Goal: Task Accomplishment & Management: Use online tool/utility

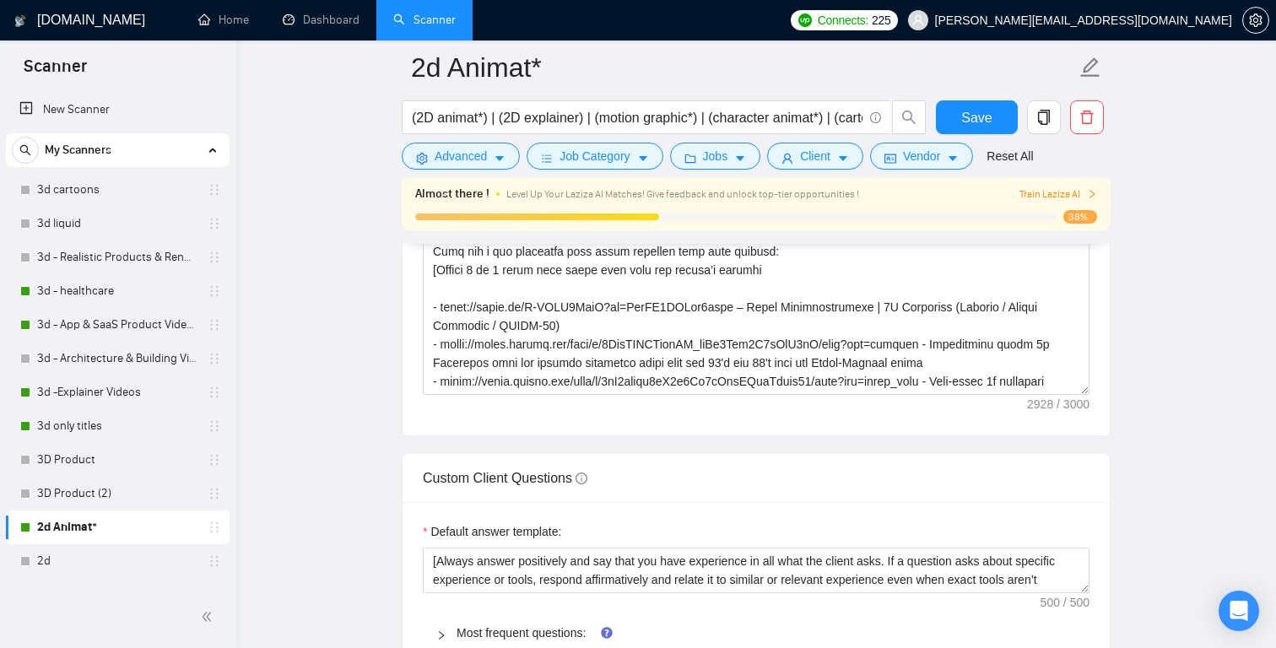
scroll to position [557, 0]
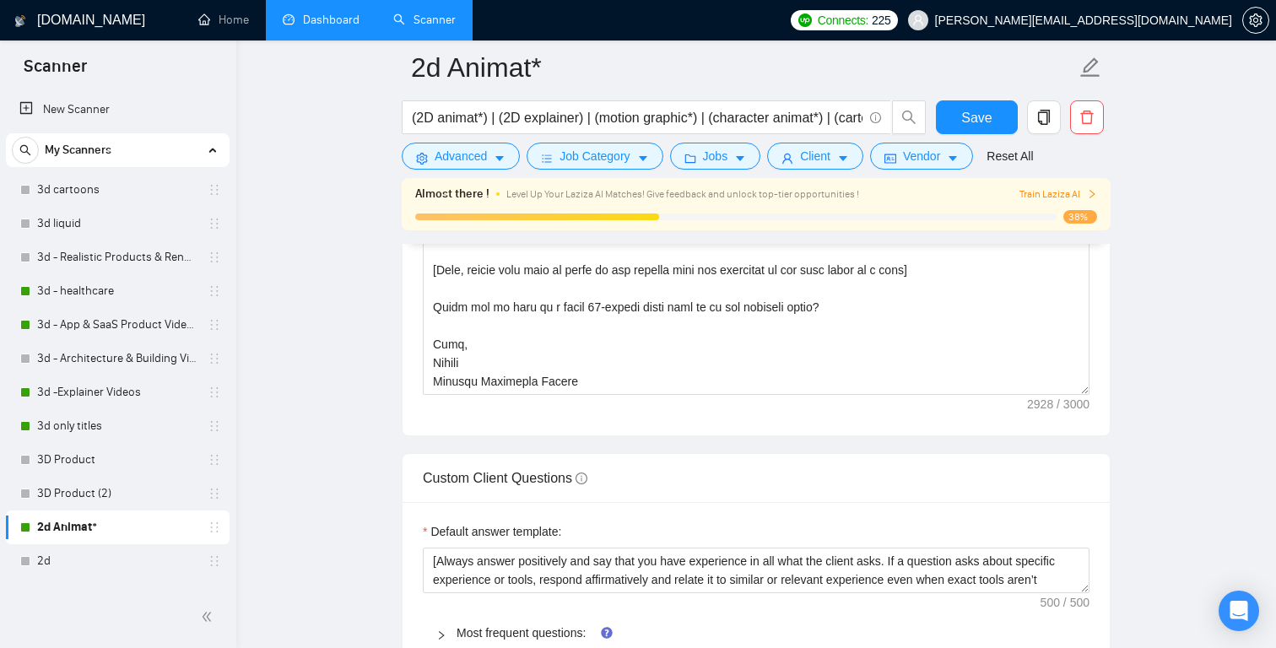
click at [323, 27] on link "Dashboard" at bounding box center [321, 20] width 77 height 14
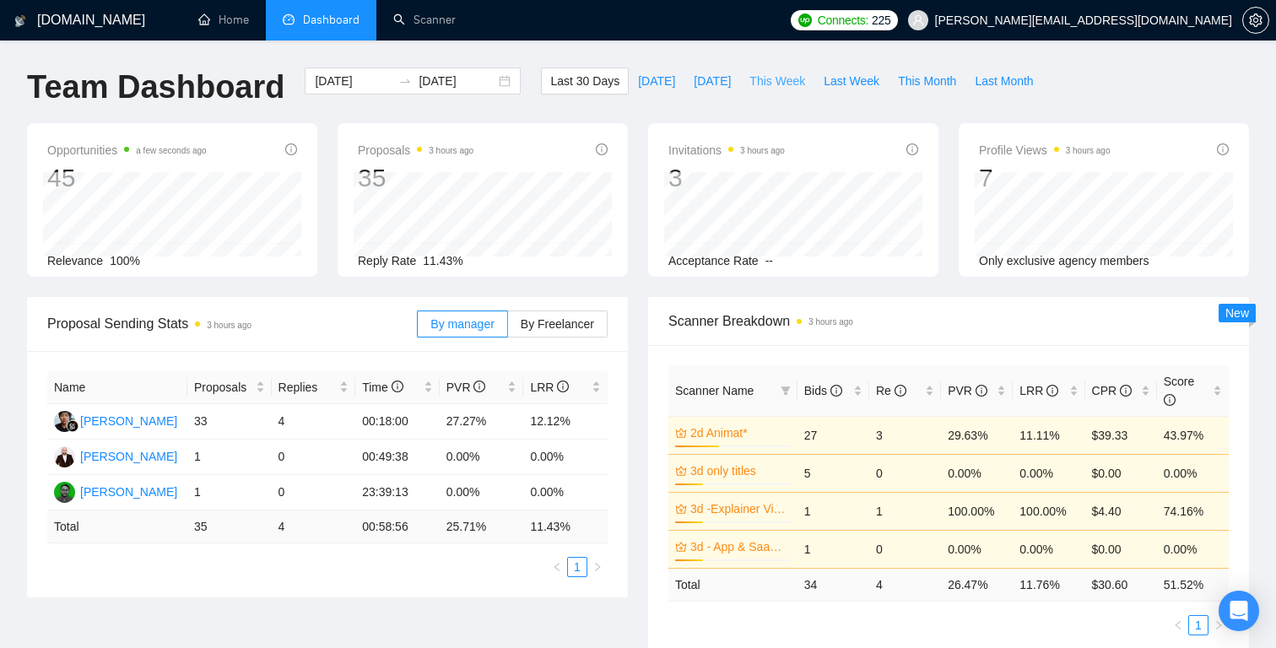
click at [762, 81] on span "This Week" at bounding box center [778, 81] width 56 height 19
type input "[DATE]"
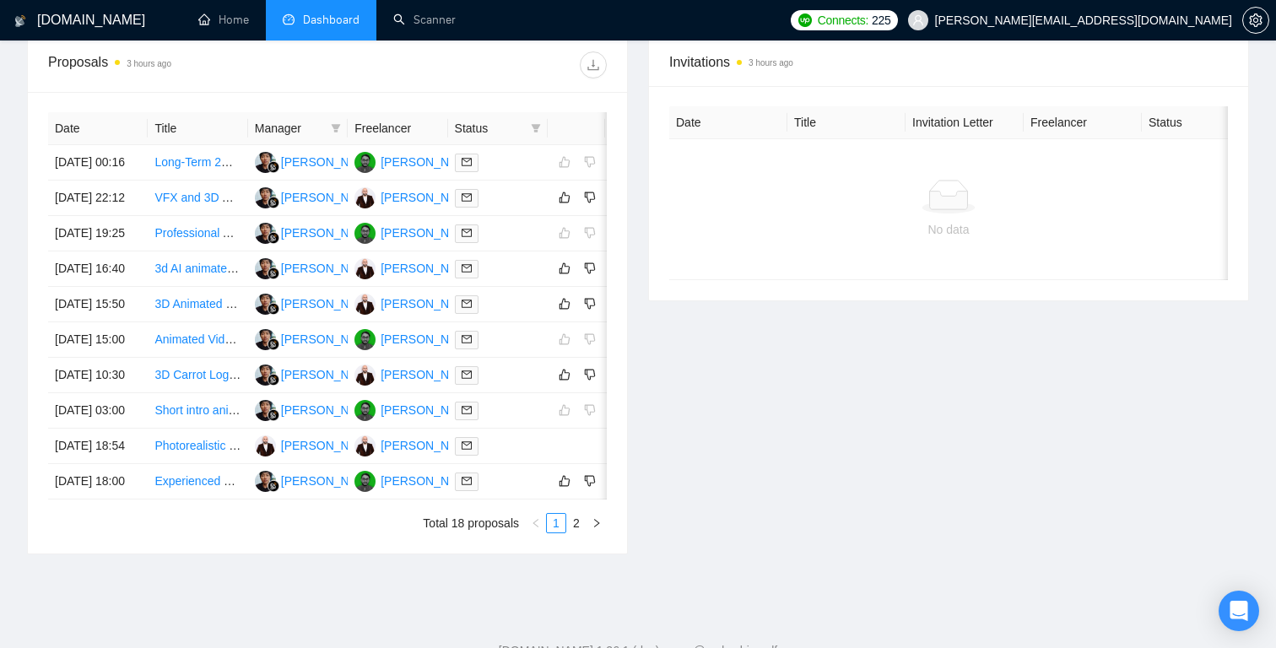
scroll to position [615, 0]
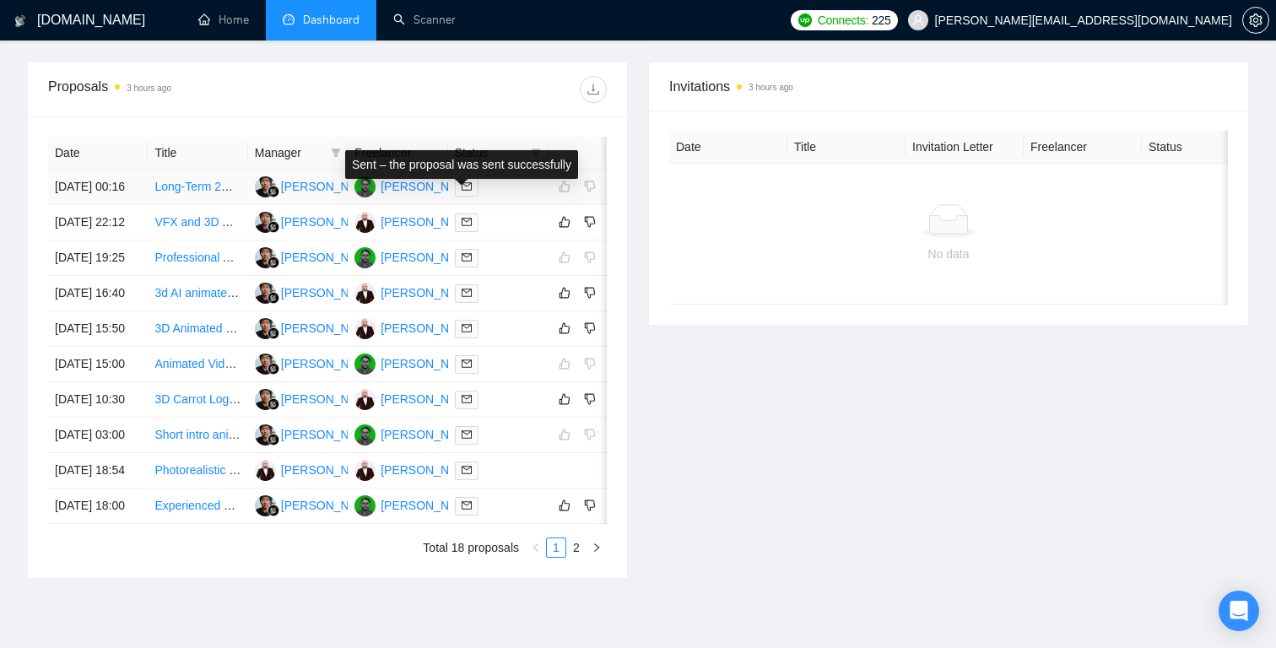
click at [466, 192] on icon "mail" at bounding box center [467, 187] width 10 height 10
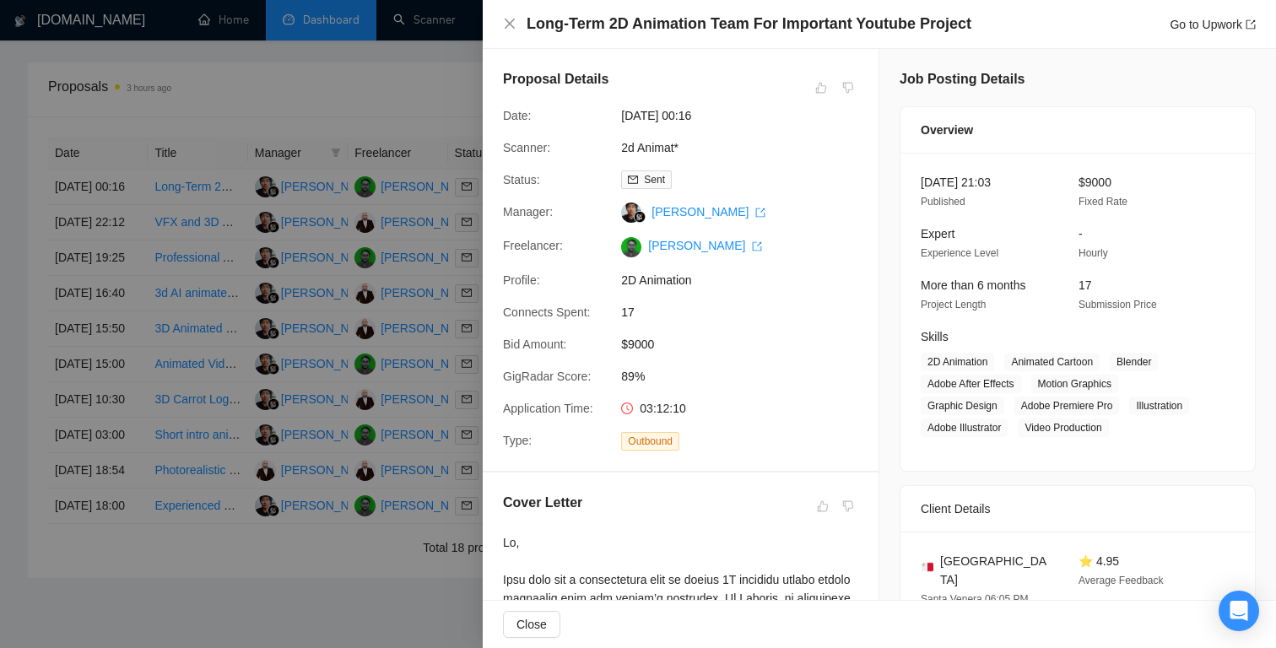
click at [394, 140] on div at bounding box center [638, 324] width 1276 height 648
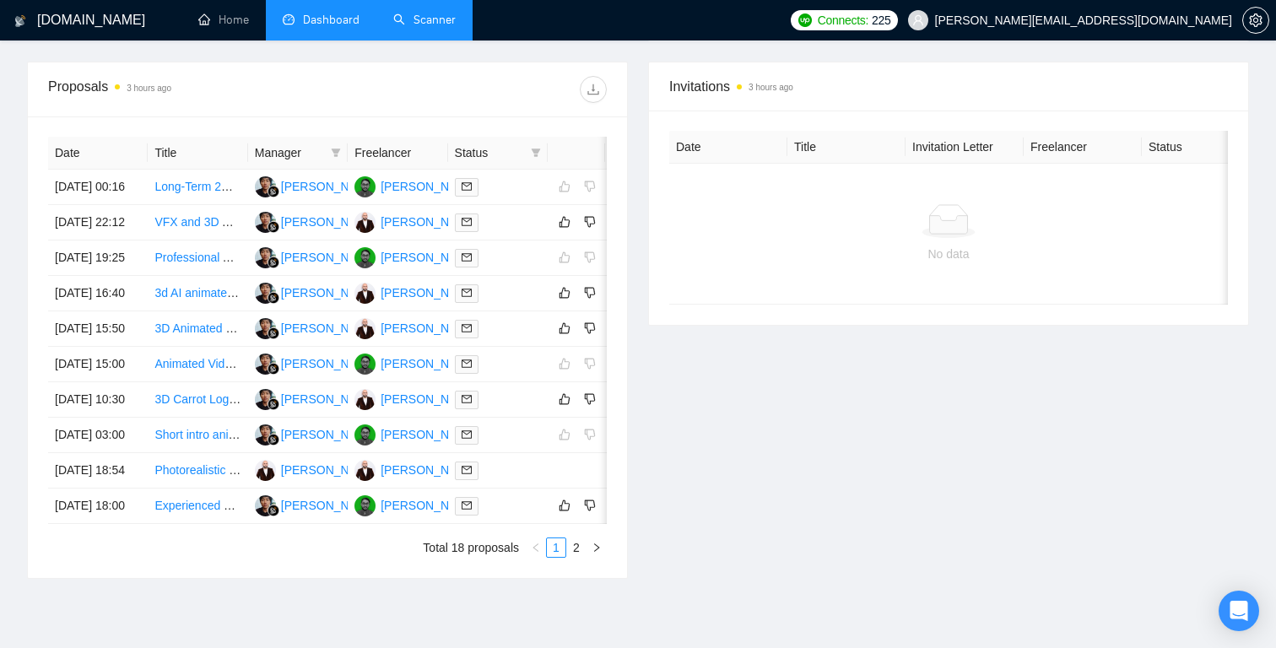
click at [431, 21] on link "Scanner" at bounding box center [424, 20] width 62 height 14
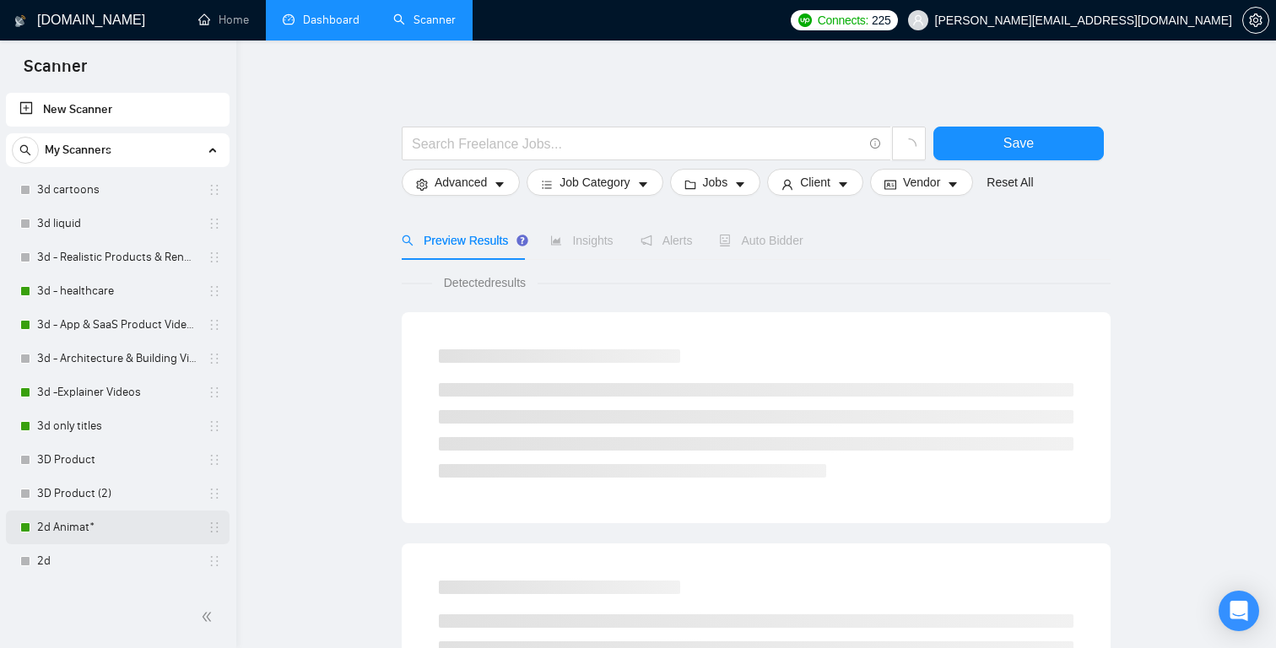
click at [83, 525] on link "2d Animat*" at bounding box center [117, 528] width 160 height 34
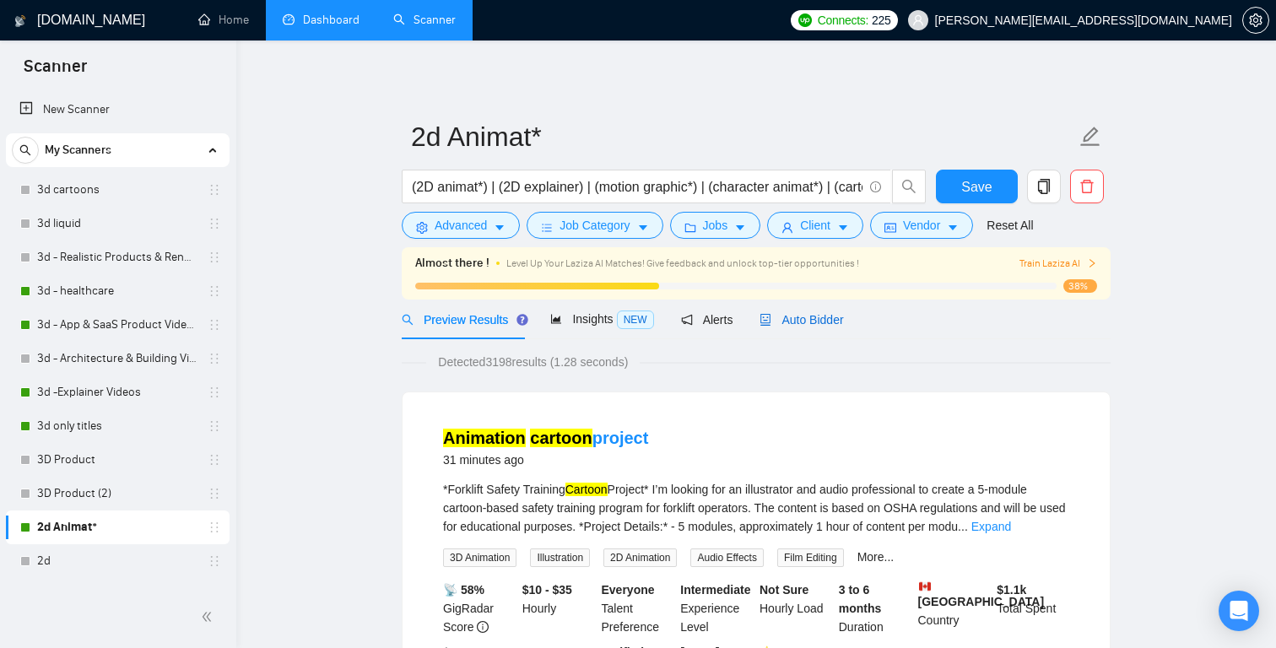
click at [794, 319] on span "Auto Bidder" at bounding box center [802, 320] width 84 height 14
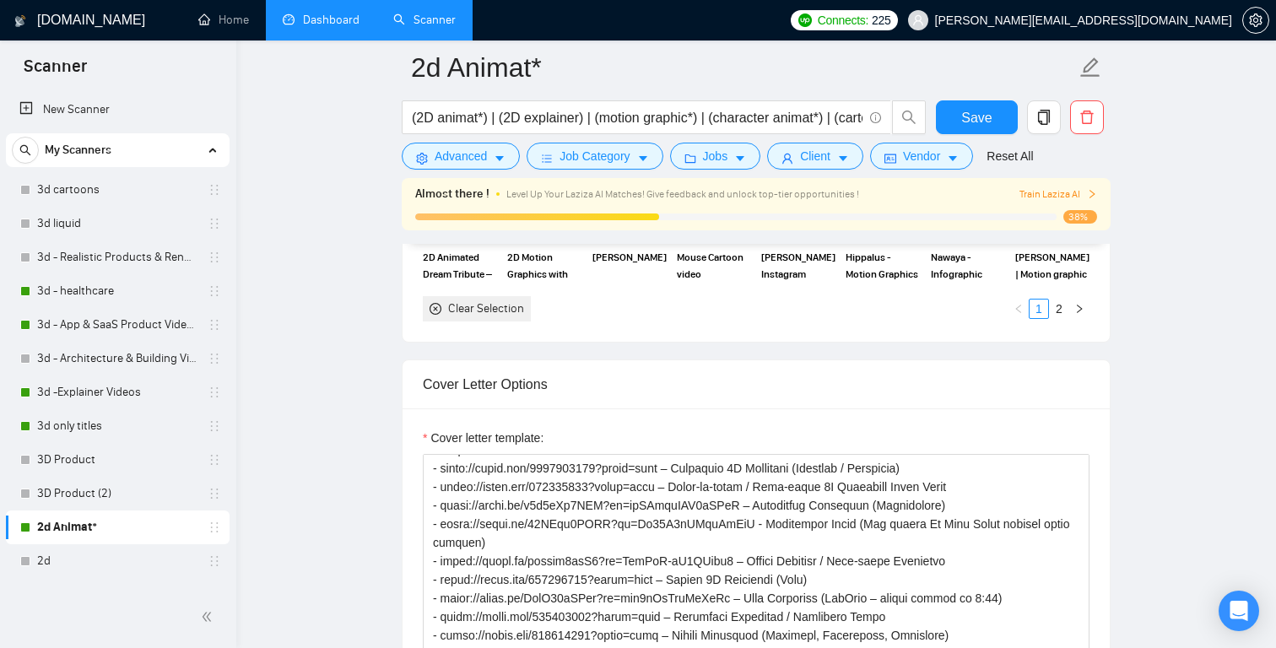
scroll to position [389, 0]
click at [809, 518] on textarea "Cover letter template:" at bounding box center [756, 644] width 667 height 380
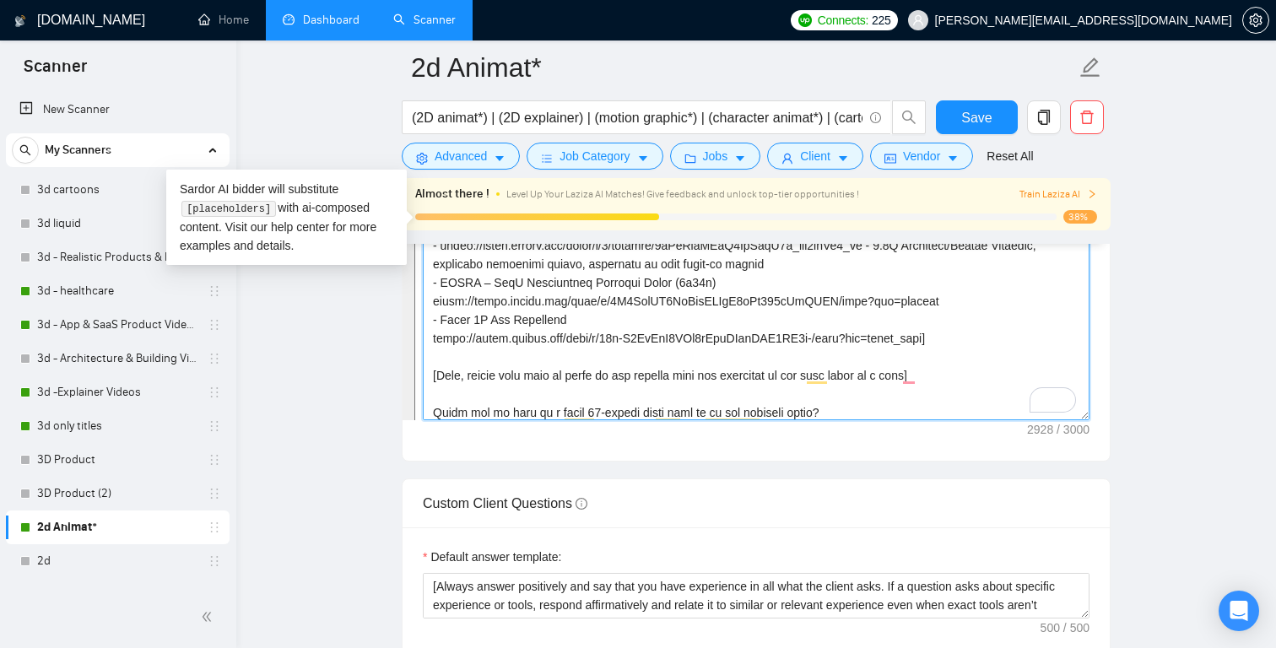
scroll to position [409, 0]
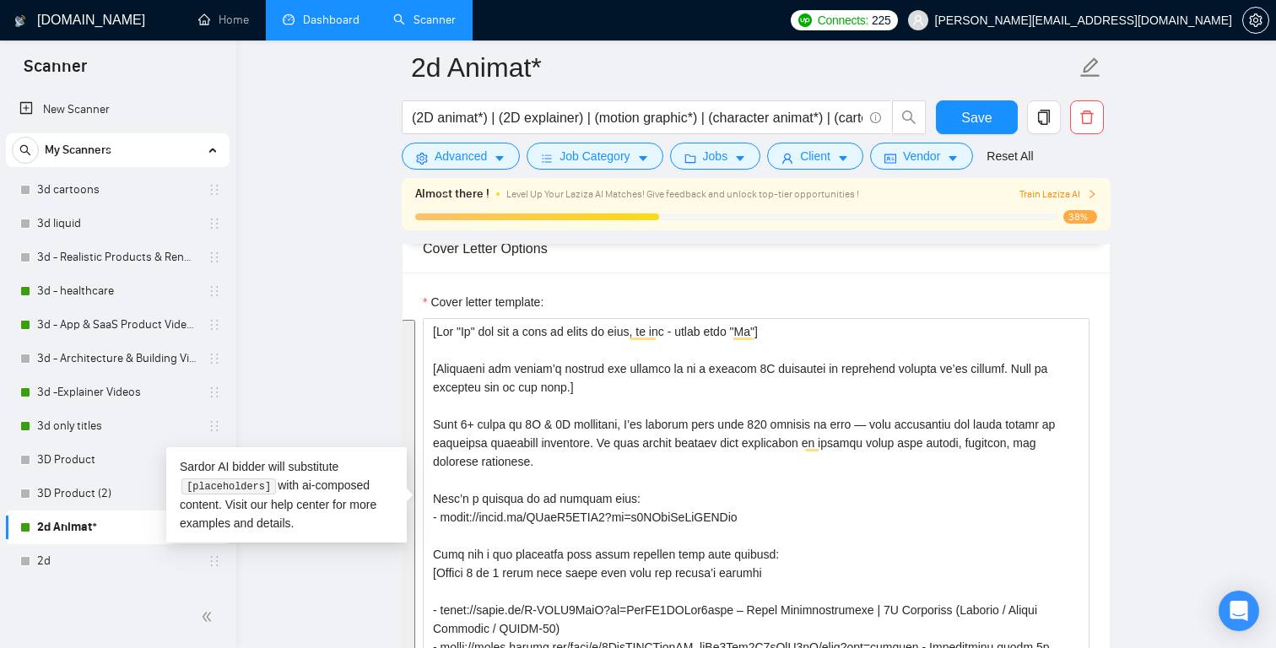
click at [1255, 347] on div "[DOMAIN_NAME] Home Dashboard Scanner Connects: 225 [PERSON_NAME][EMAIL_ADDRESS]…" at bounding box center [756, 604] width 1040 height 5206
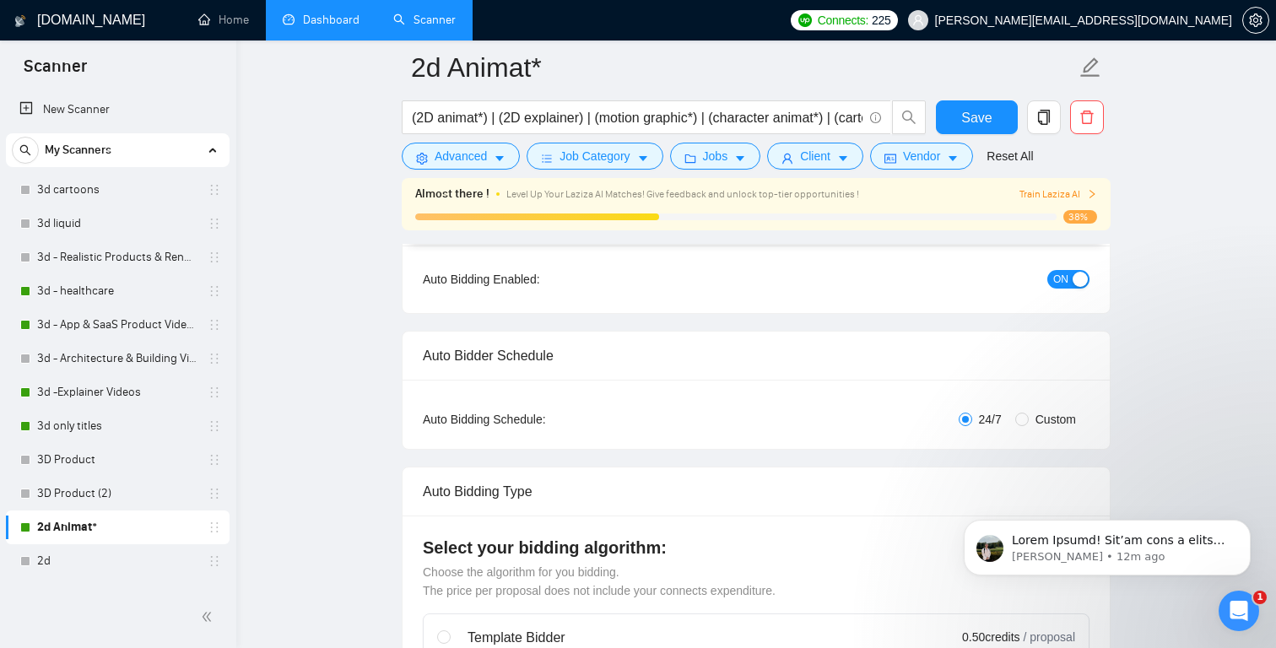
scroll to position [0, 0]
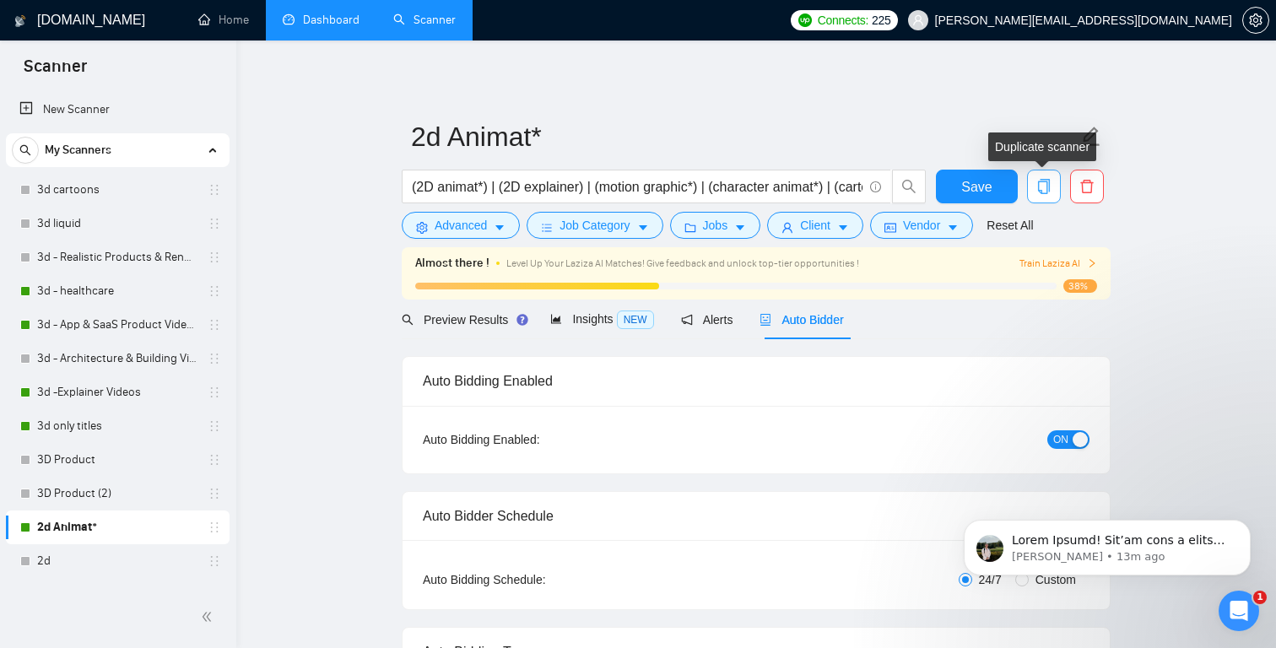
click at [1054, 187] on span "copy" at bounding box center [1044, 186] width 32 height 15
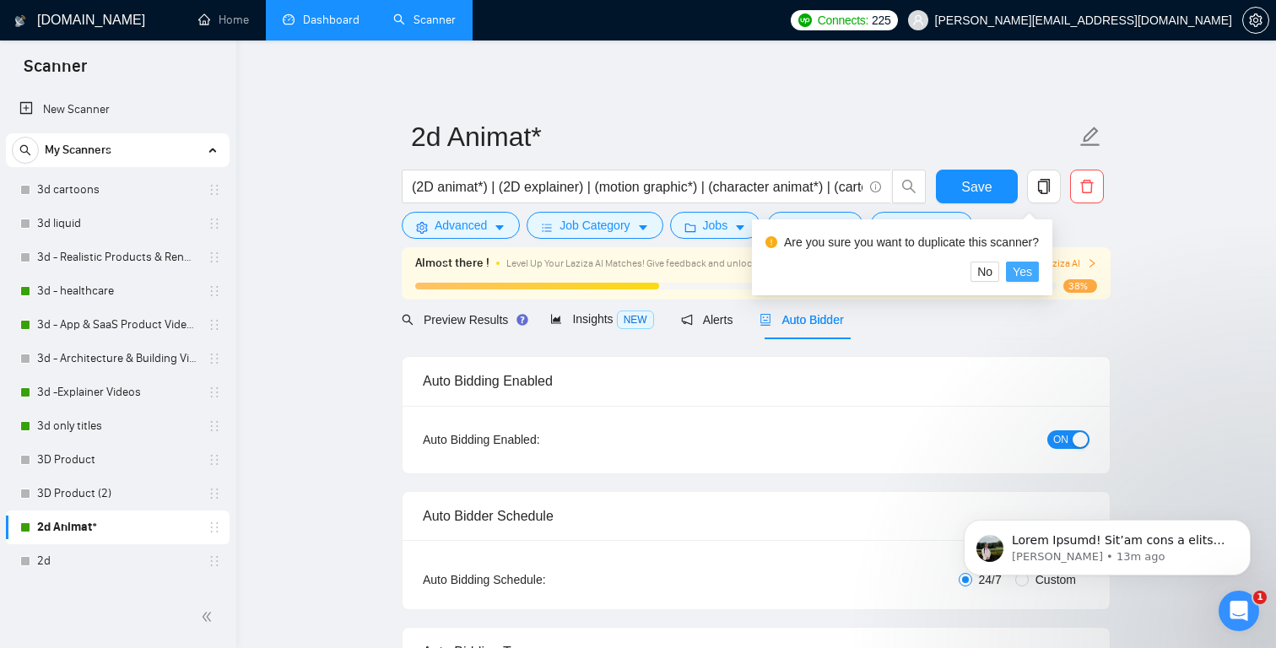
click at [1032, 270] on span "Yes" at bounding box center [1022, 272] width 19 height 19
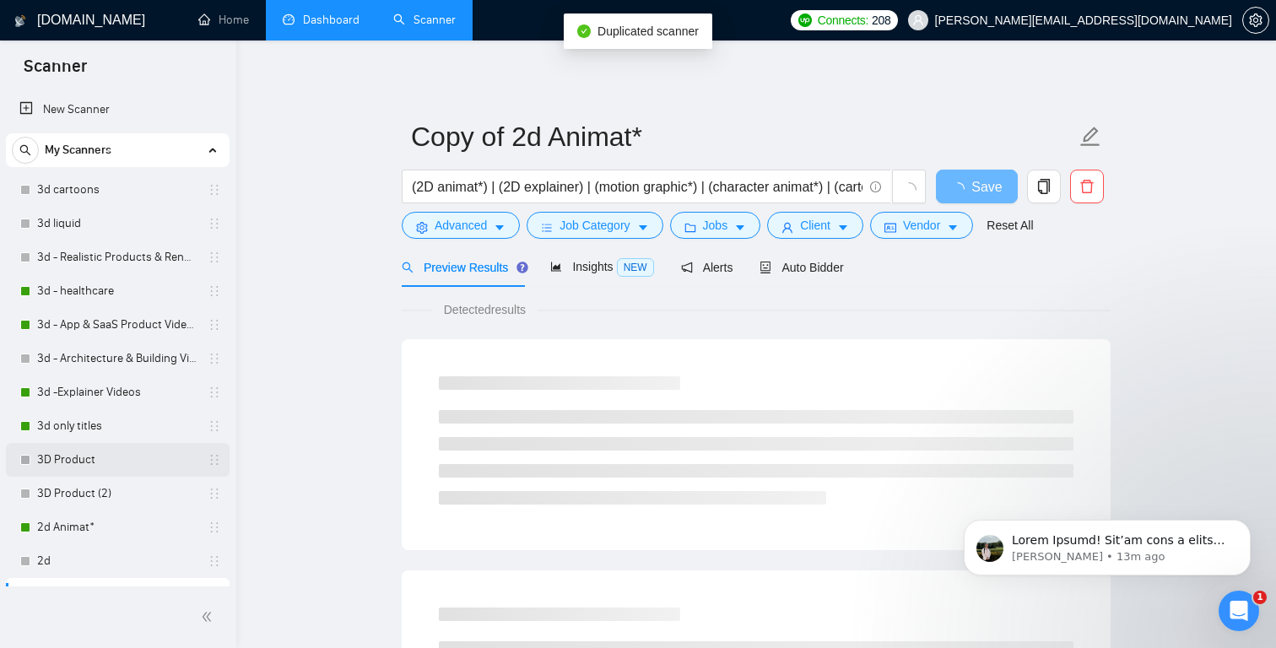
scroll to position [25, 0]
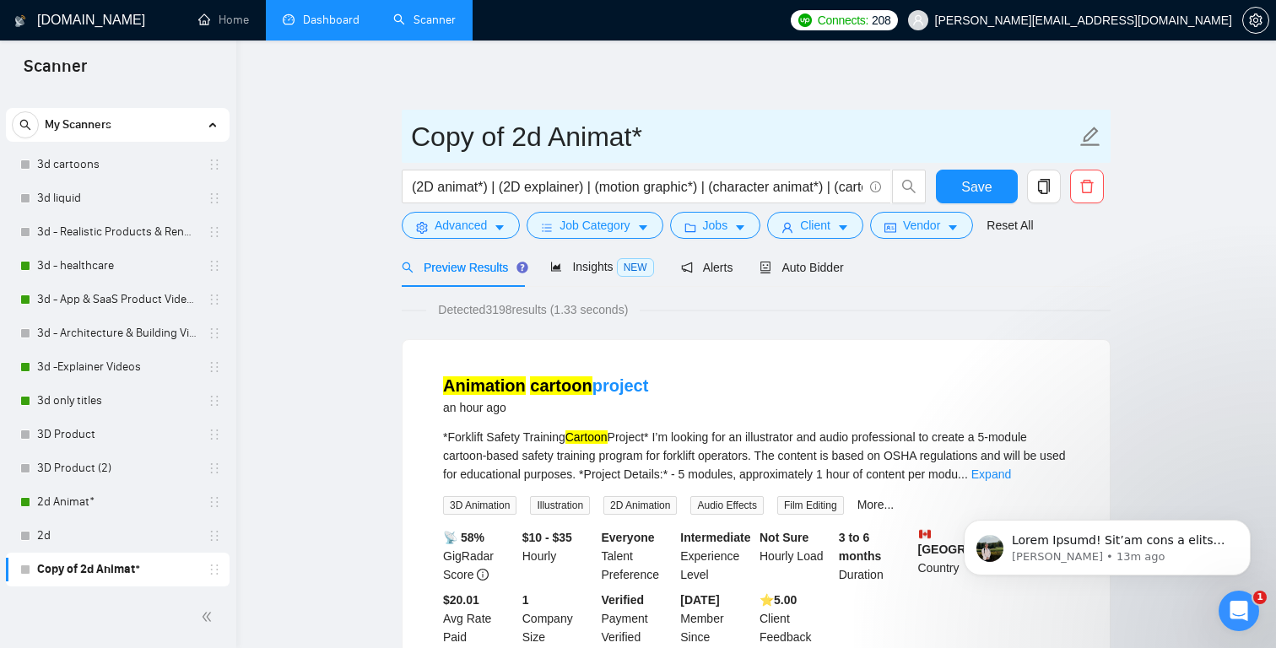
click at [659, 132] on input "Copy of 2d Animat*" at bounding box center [743, 137] width 665 height 42
drag, startPoint x: 659, startPoint y: 132, endPoint x: 401, endPoint y: 122, distance: 258.5
click at [402, 123] on span "Copy of 2d Animat*" at bounding box center [756, 136] width 709 height 53
type input "ChatGPT Prompt"
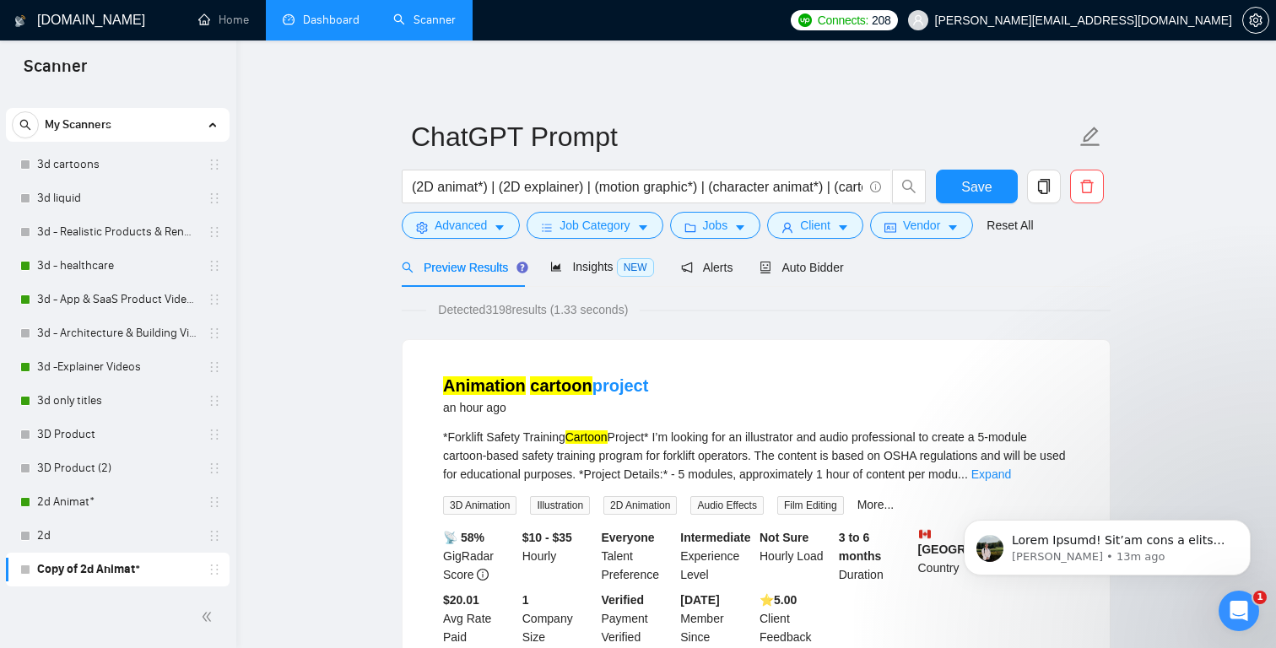
click at [824, 268] on span "Auto Bidder" at bounding box center [802, 268] width 84 height 14
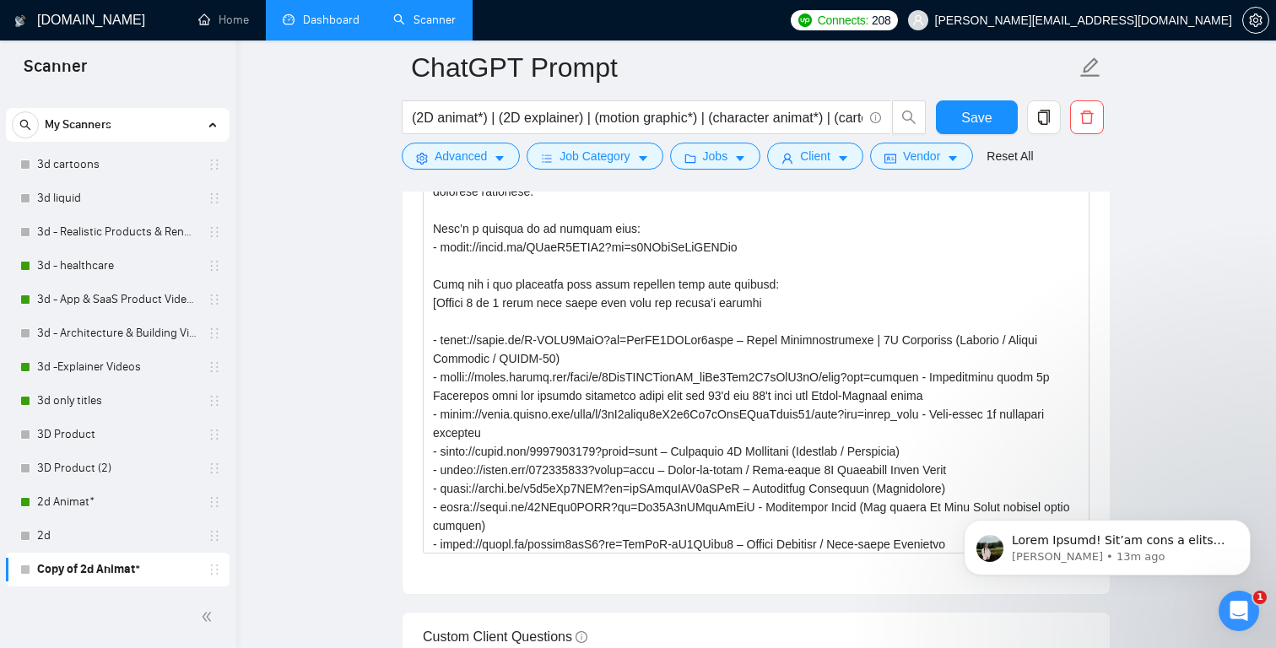
scroll to position [2105, 0]
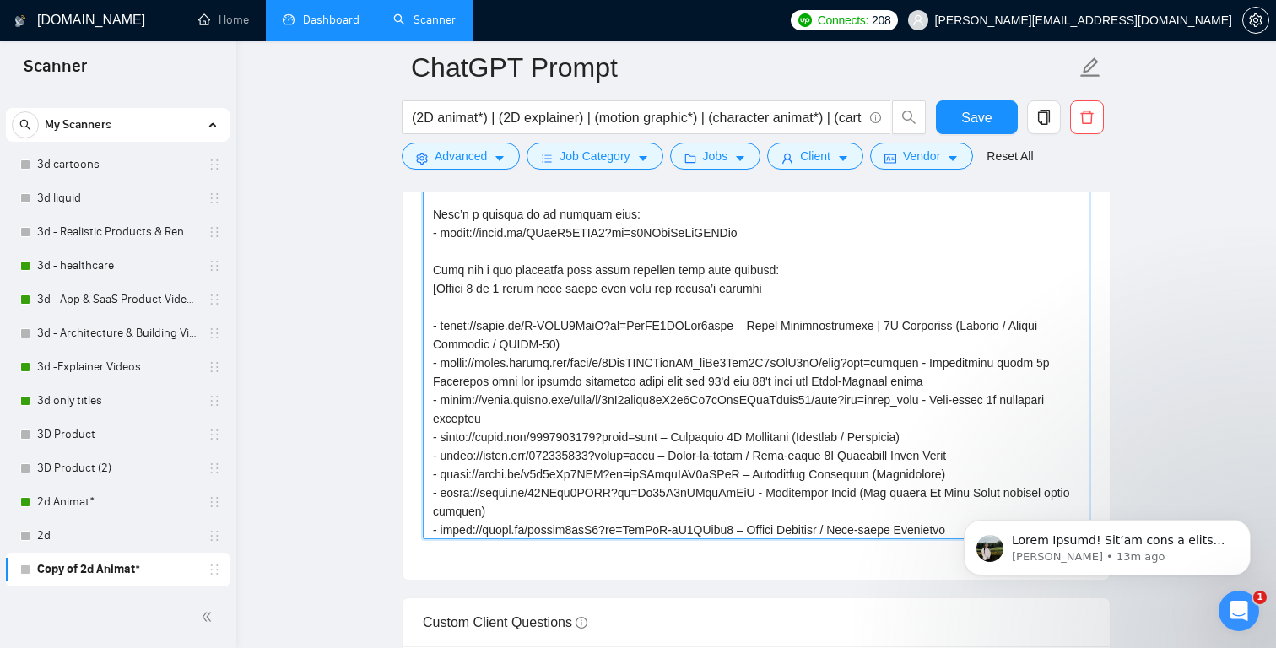
click at [720, 401] on textarea "Cover letter template:" at bounding box center [756, 350] width 667 height 380
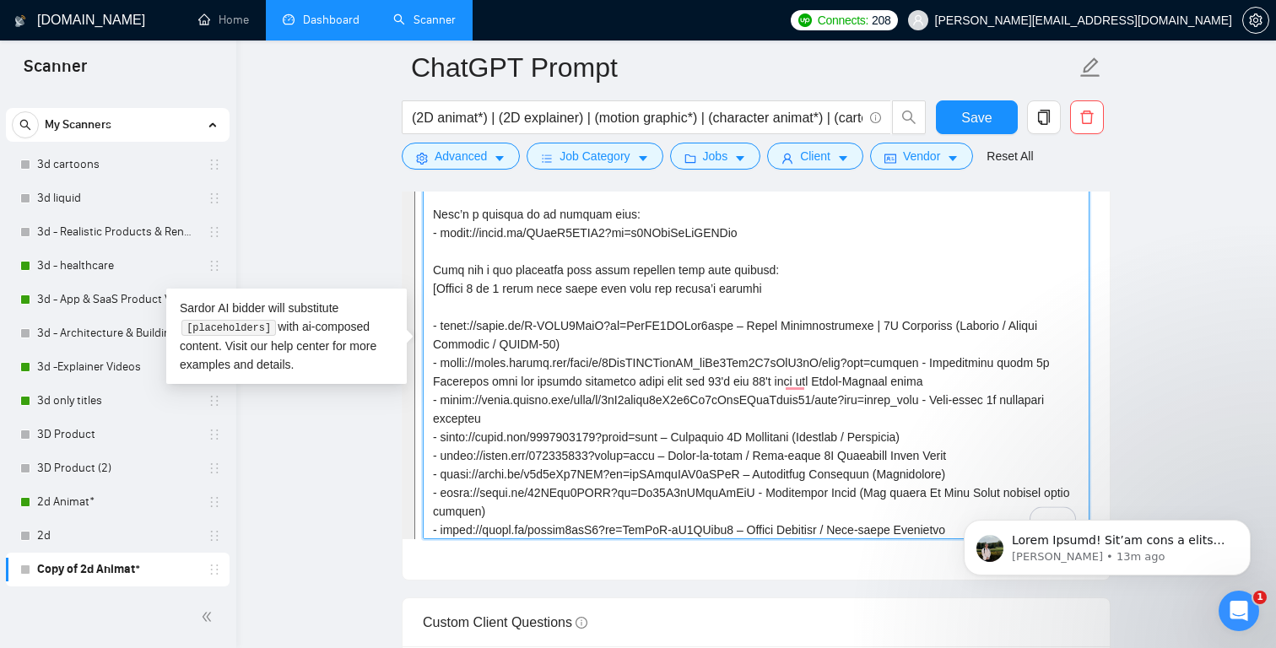
scroll to position [126, 0]
paste textarea "Loremi, dolors ametc adipisci elits doeius tempori utl etdol magnaa: • Enimadmi…"
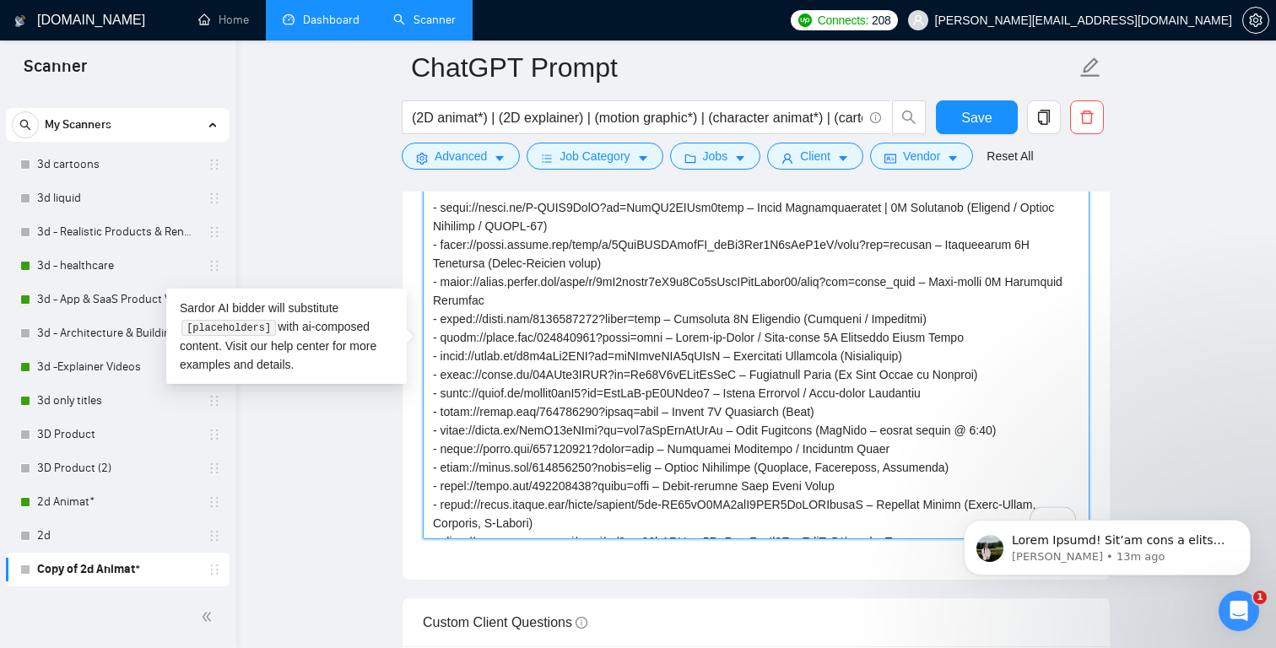
scroll to position [419, 0]
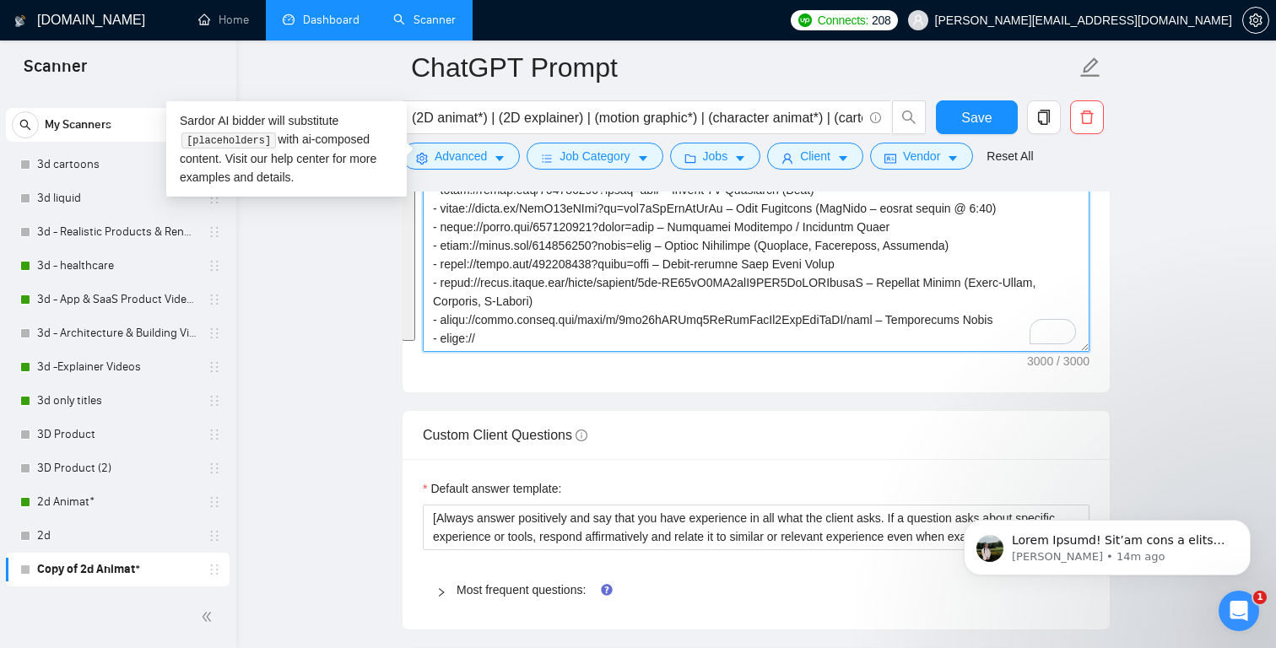
paste textarea "To enrich screen reader interactions, please activate Accessibility in Grammarl…"
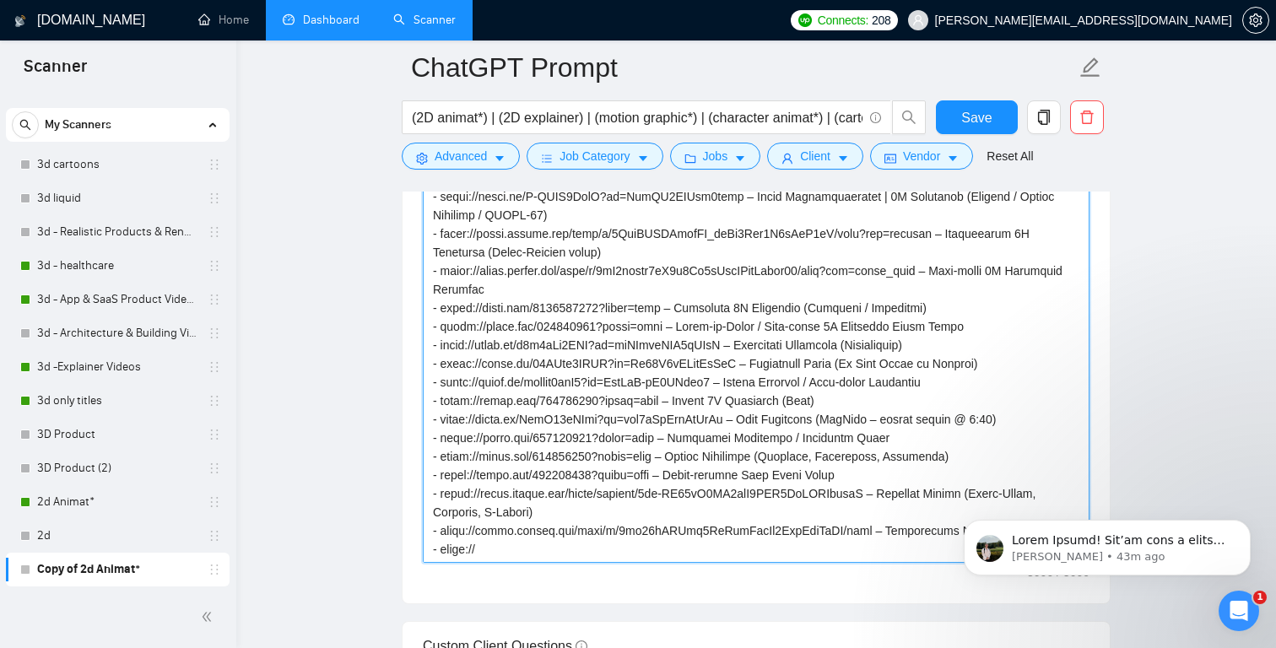
scroll to position [2084, 0]
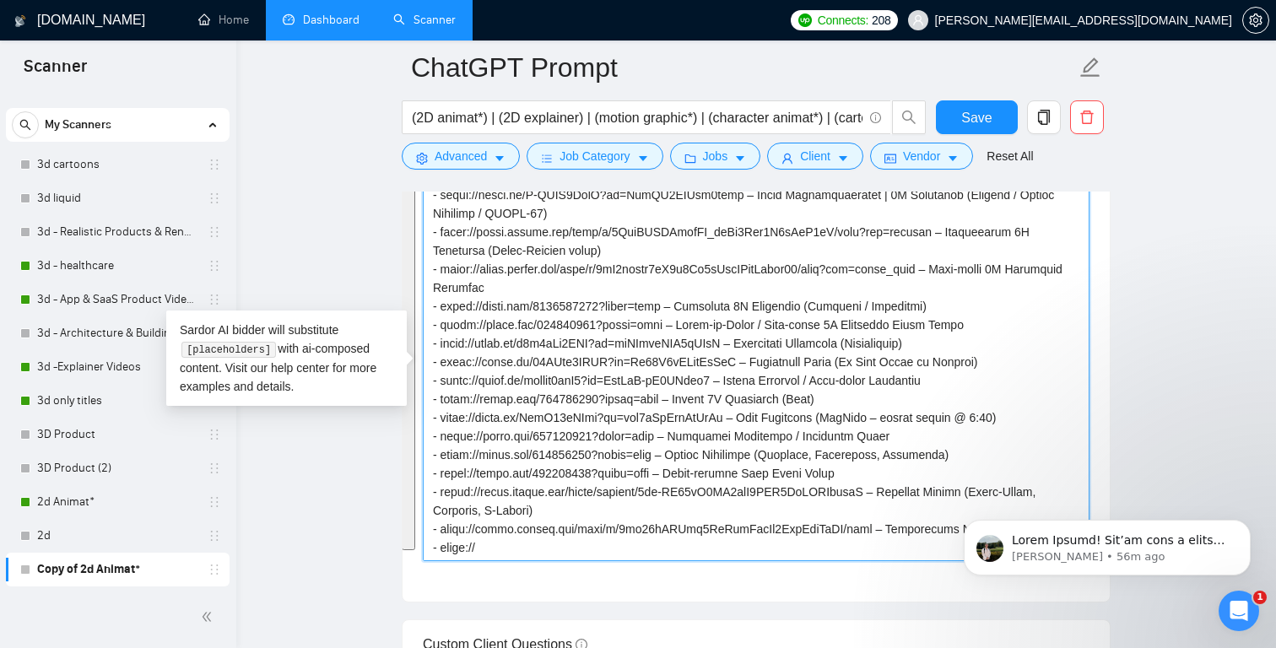
paste textarea "- selection rules: Identify job keywords and choose 3-4 links from the matching…"
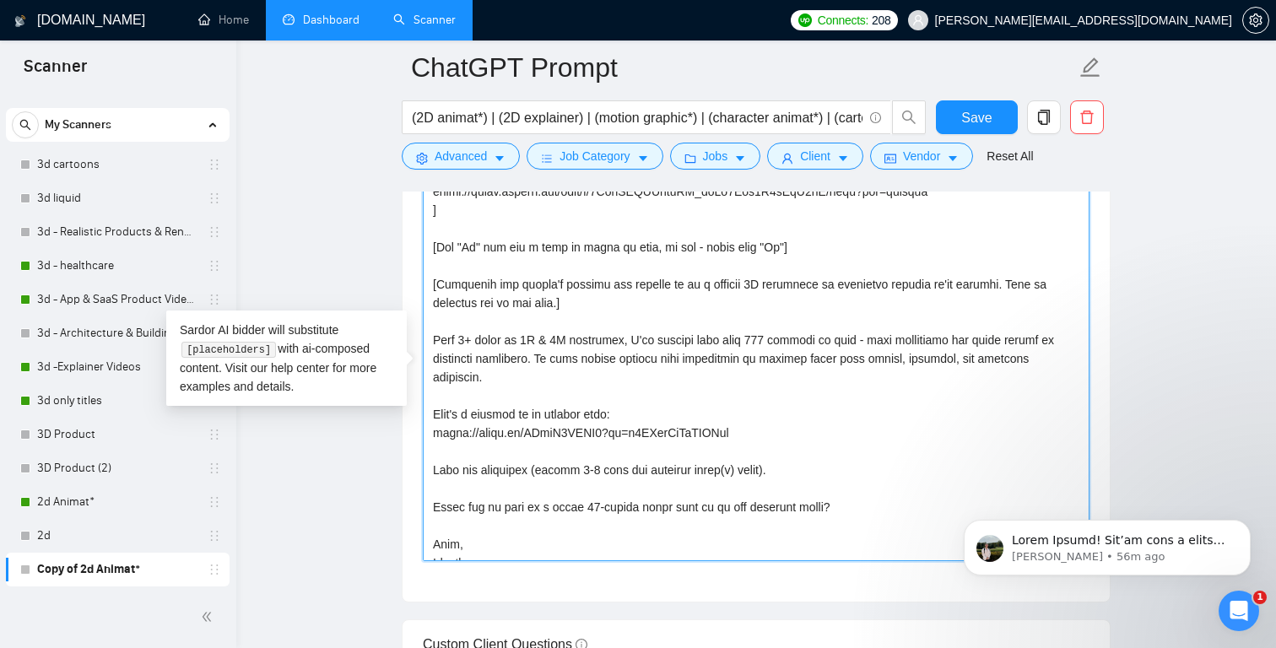
scroll to position [545, 0]
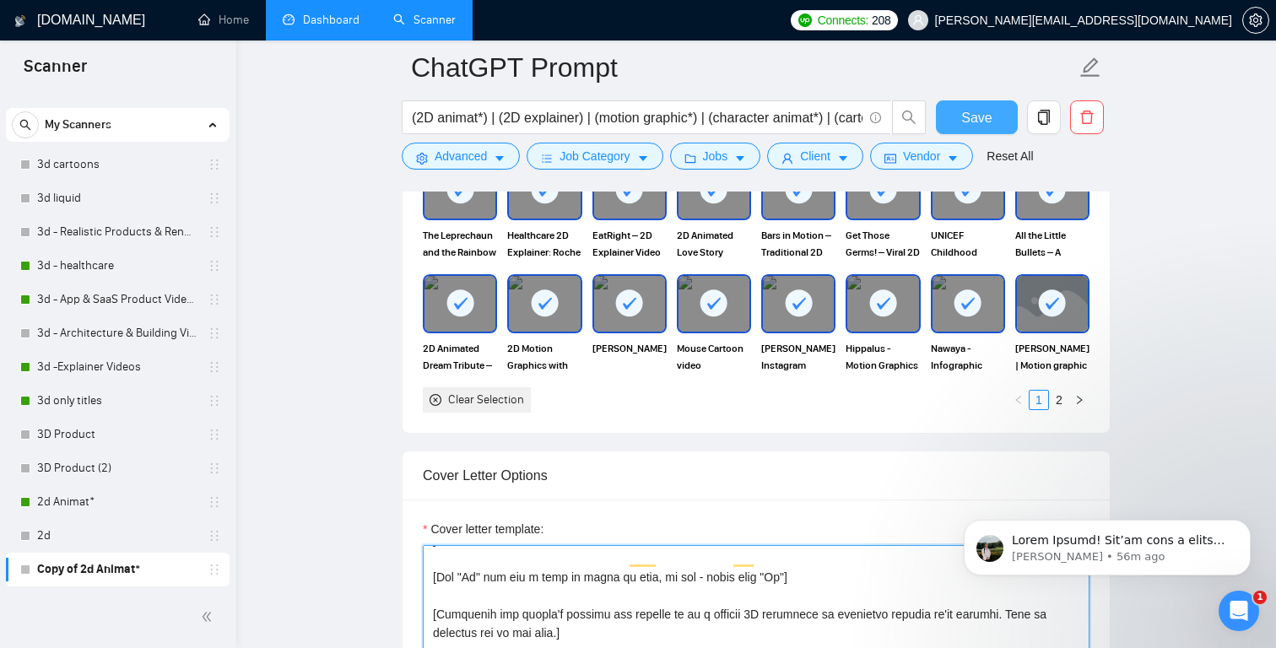
type textarea "[Laziza - selection rules: Identify job keywords and choose 3-4 links from the …"
click at [971, 127] on span "Save" at bounding box center [977, 117] width 30 height 21
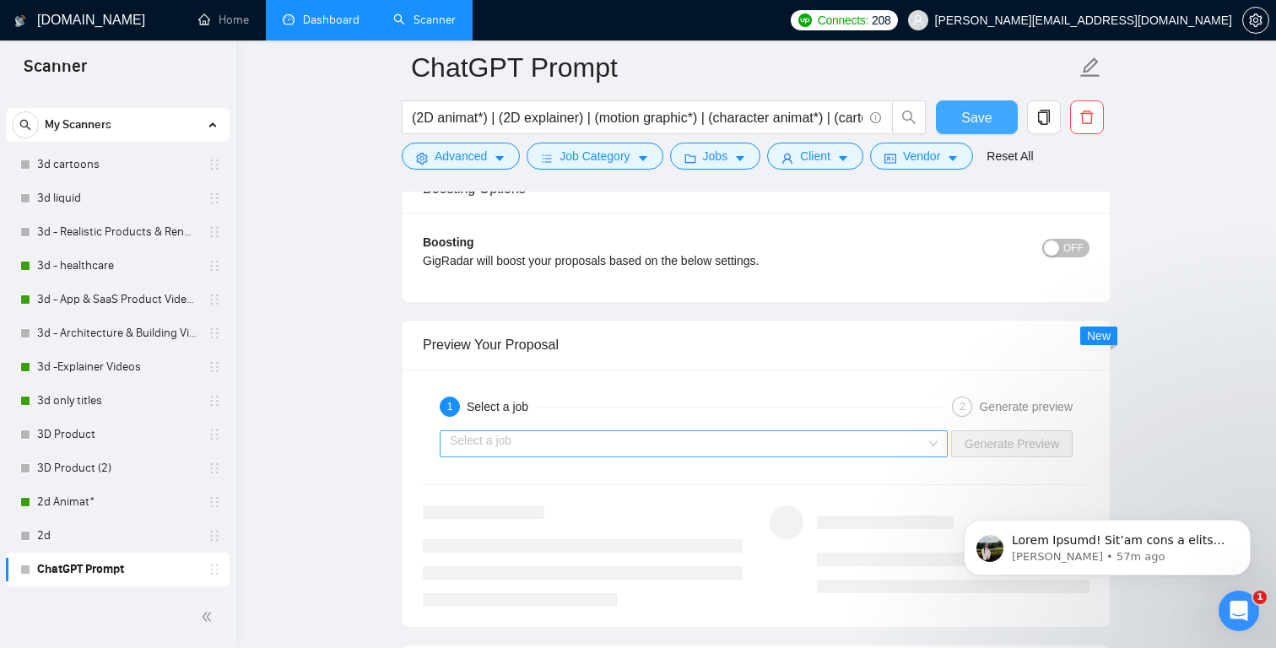
click at [927, 447] on div "Select a job" at bounding box center [694, 444] width 508 height 27
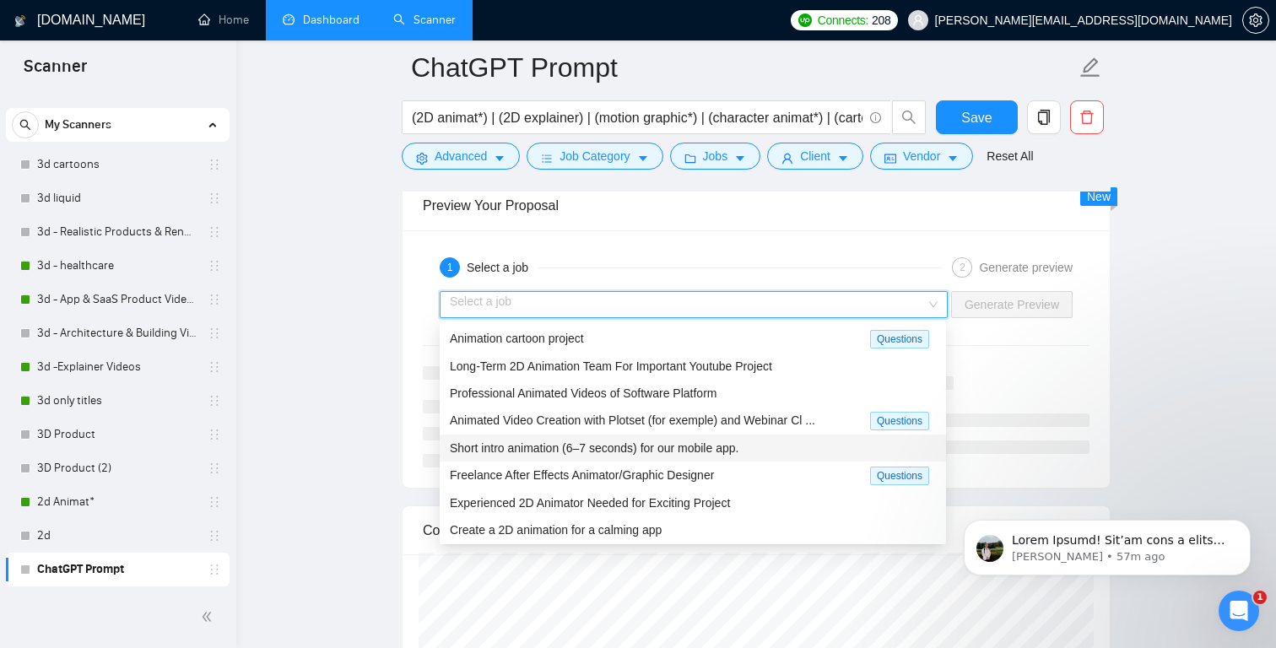
click at [739, 451] on span "Short intro animation (6–7 seconds) for our mobile app." at bounding box center [594, 449] width 289 height 14
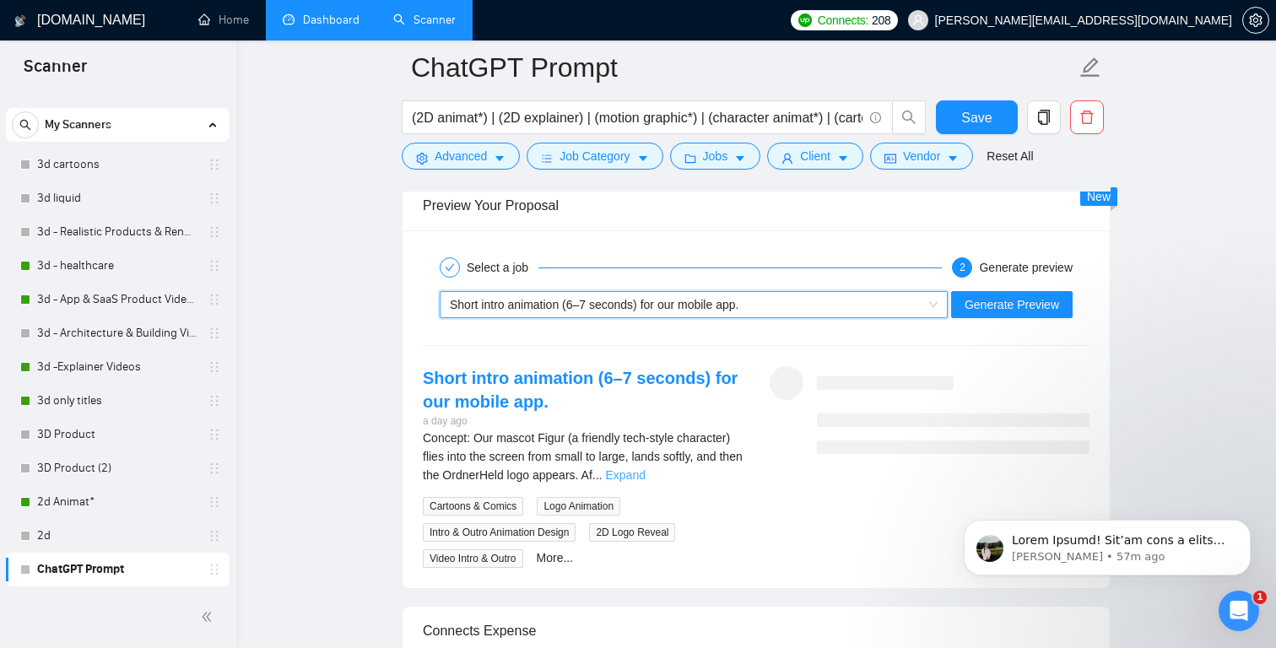
click at [645, 469] on link "Expand" at bounding box center [625, 476] width 40 height 14
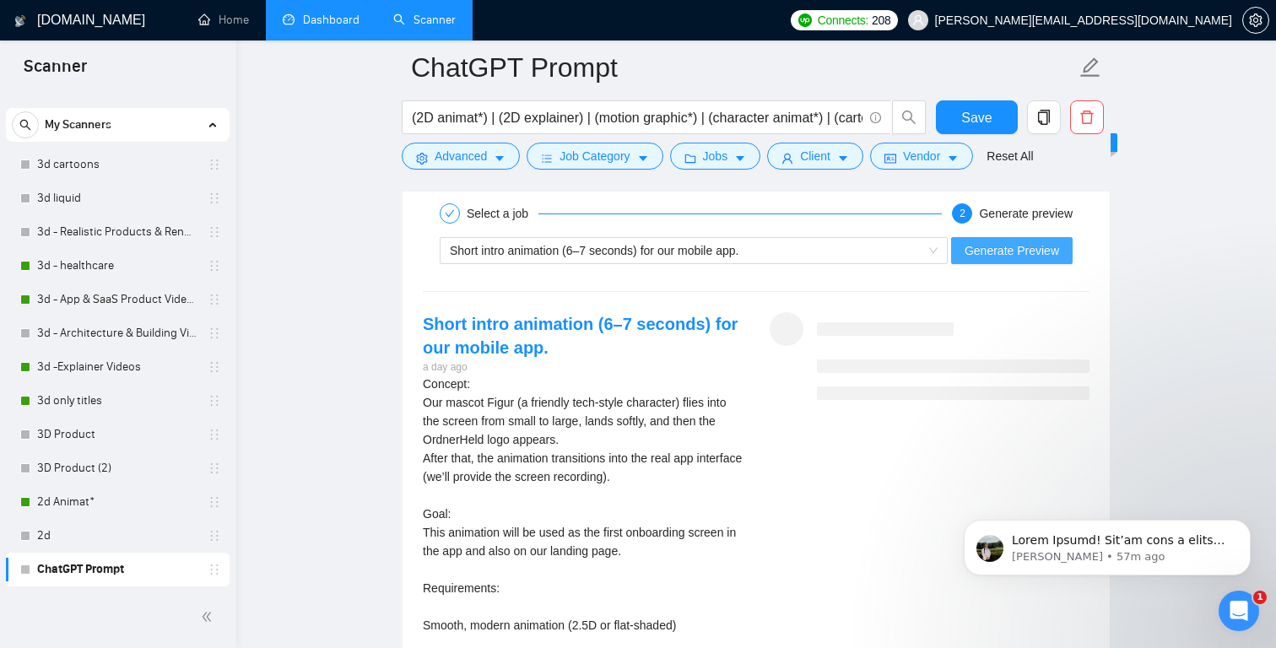
click at [992, 257] on span "Generate Preview" at bounding box center [1012, 250] width 95 height 19
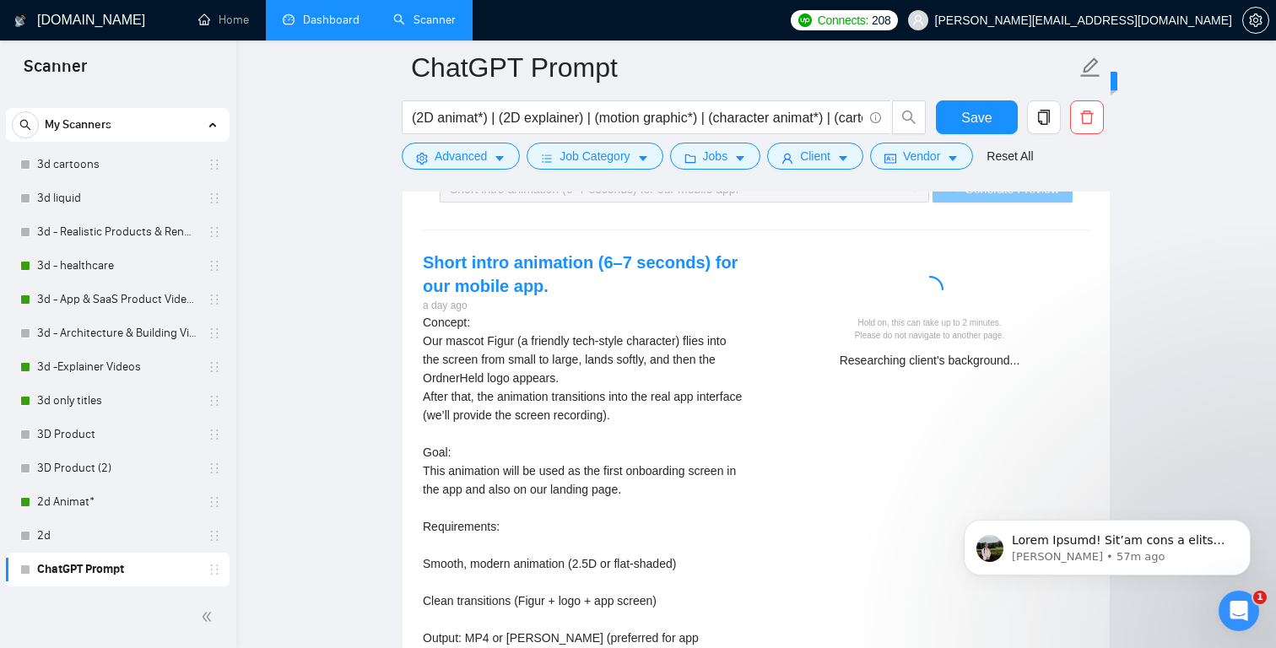
scroll to position [3465, 0]
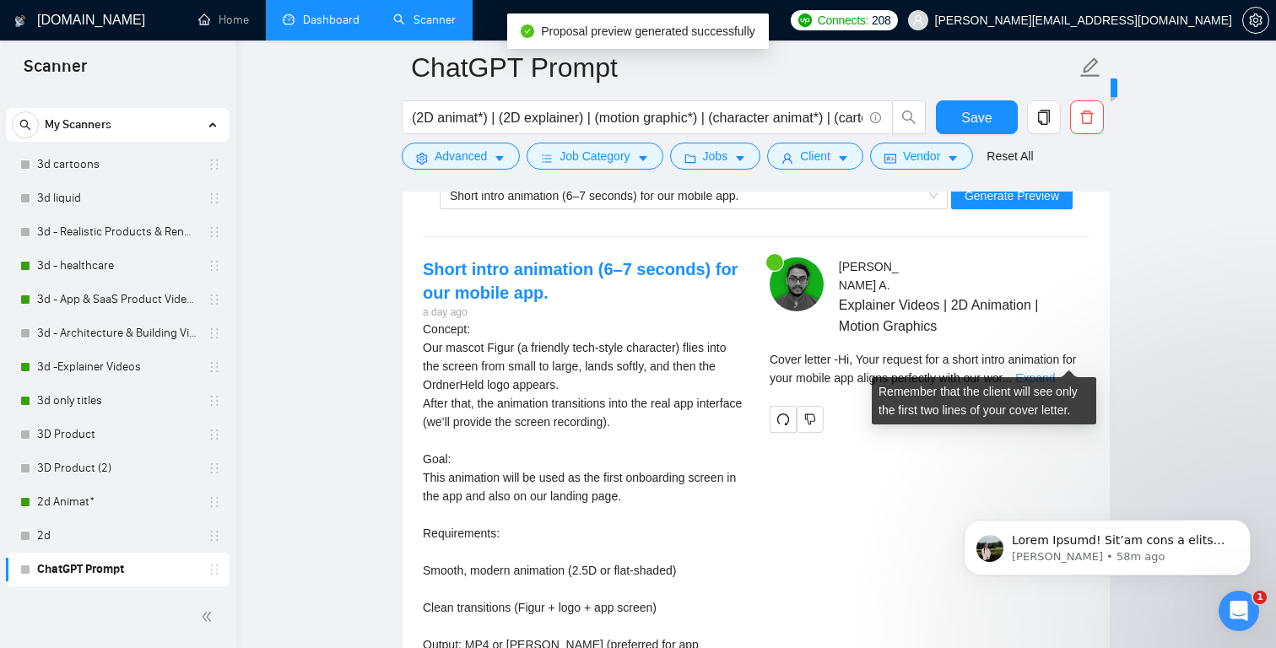
click at [1055, 371] on link "Expand" at bounding box center [1036, 378] width 40 height 14
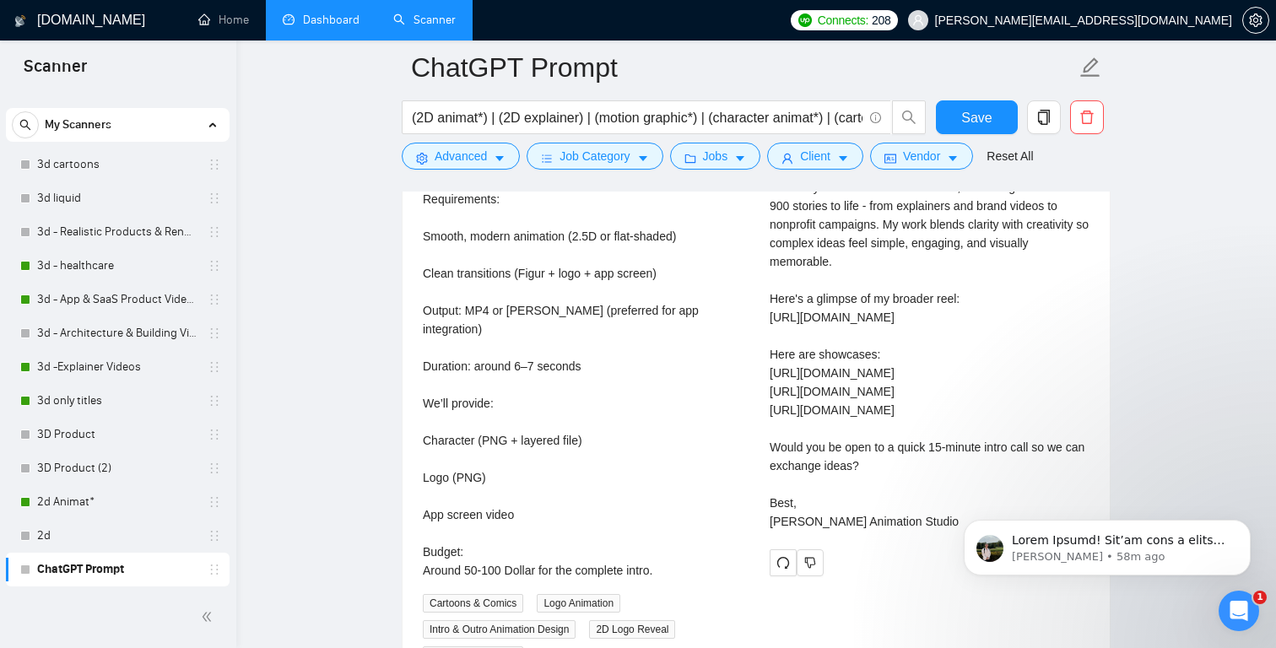
scroll to position [3802, 0]
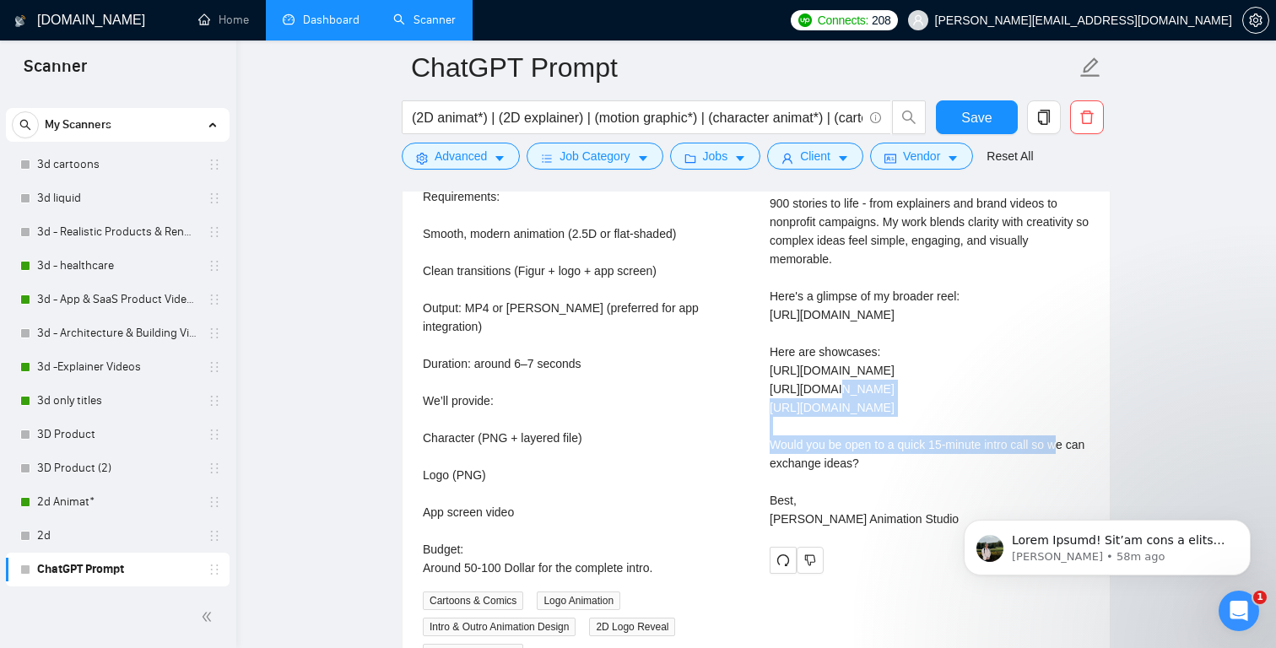
drag, startPoint x: 967, startPoint y: 368, endPoint x: 771, endPoint y: 355, distance: 197.1
click at [771, 355] on div "Cover letter Hi, Your request for a short intro animation for your mobile app a…" at bounding box center [930, 277] width 320 height 501
copy div "[URL][DOMAIN_NAME]"
drag, startPoint x: 1087, startPoint y: 406, endPoint x: 769, endPoint y: 393, distance: 318.6
click at [770, 393] on div "Cover letter Hi, Your request for a short intro animation for your mobile app a…" at bounding box center [930, 277] width 320 height 501
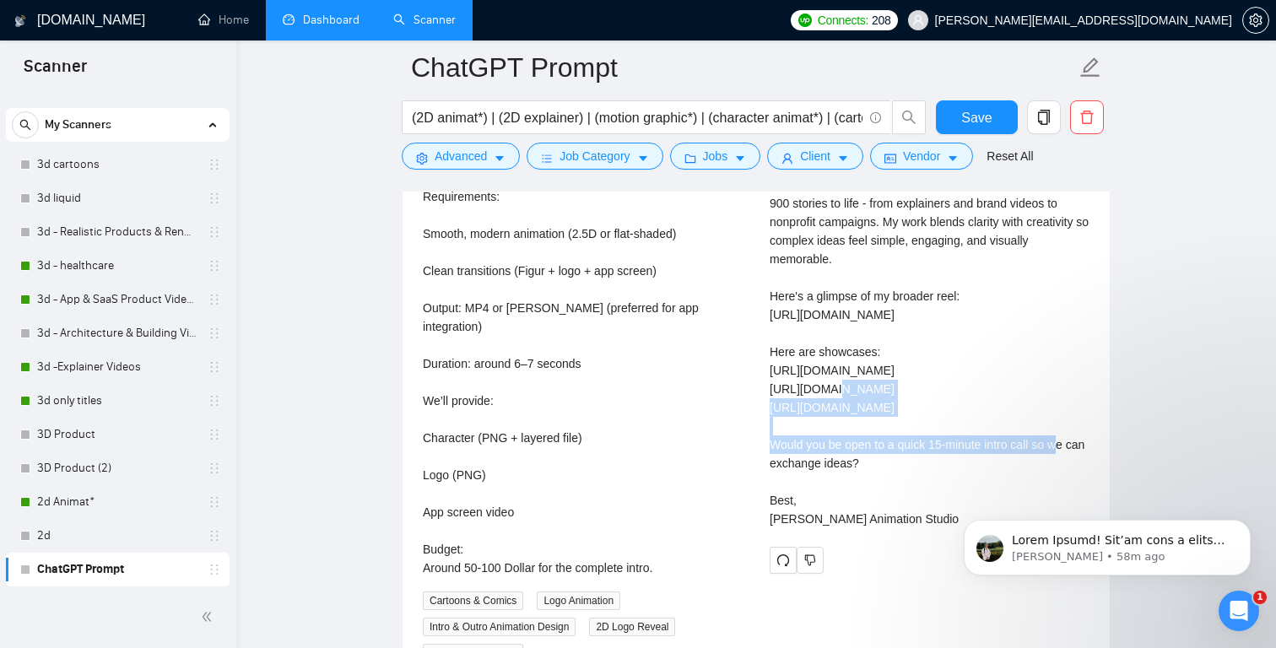
copy div "[URL][DOMAIN_NAME]"
drag, startPoint x: 1016, startPoint y: 422, endPoint x: 771, endPoint y: 421, distance: 245.7
click at [771, 421] on div "Cover letter Hi, Your request for a short intro animation for your mobile app a…" at bounding box center [930, 277] width 320 height 501
copy div "[URL][DOMAIN_NAME]"
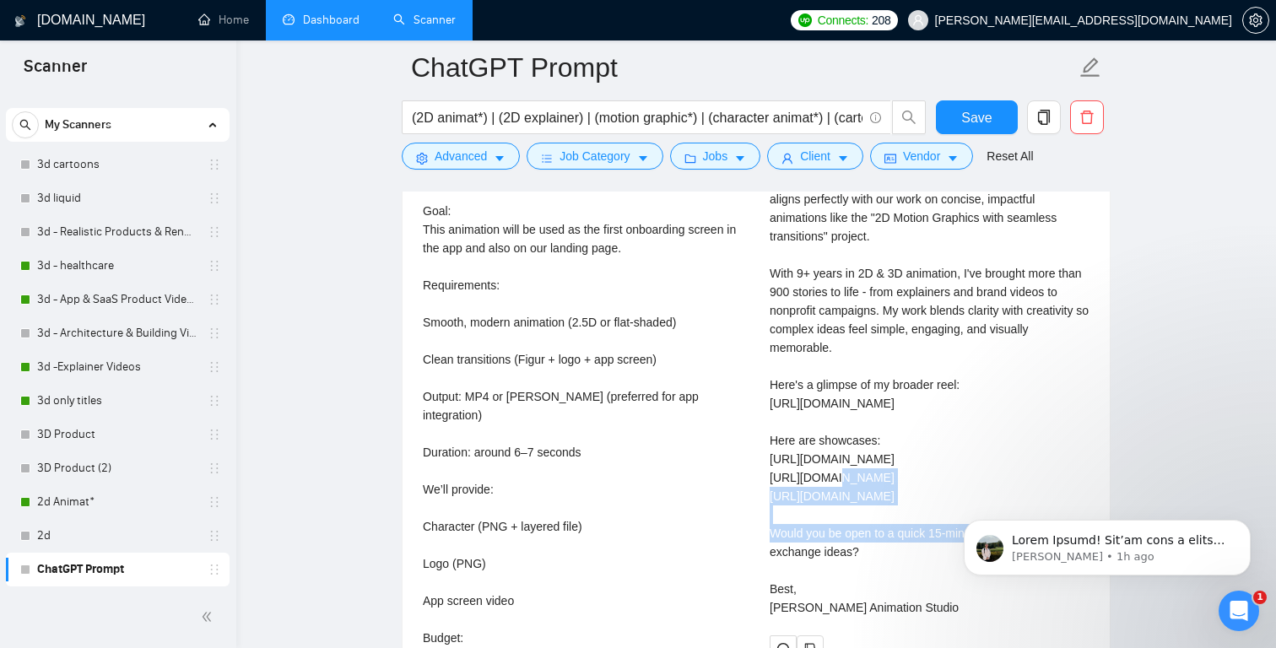
scroll to position [3711, 0]
click at [1022, 348] on div "Cover letter Hi, Your request for a short intro animation for your mobile app a…" at bounding box center [930, 367] width 320 height 501
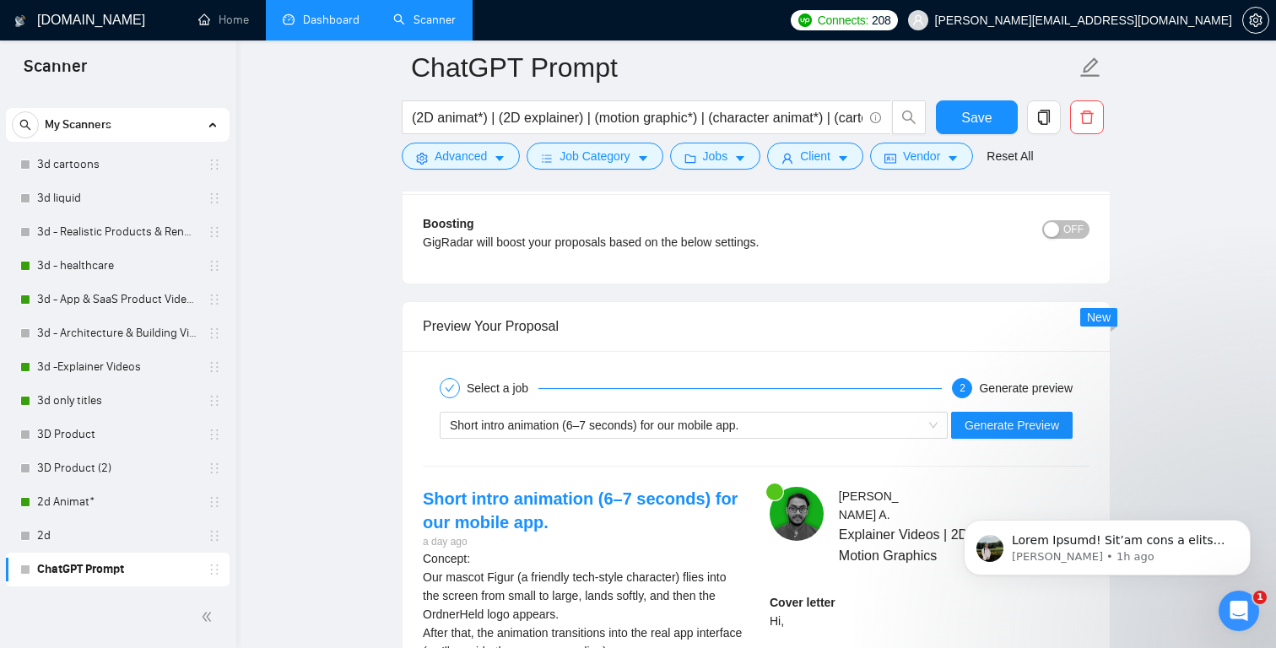
scroll to position [3194, 0]
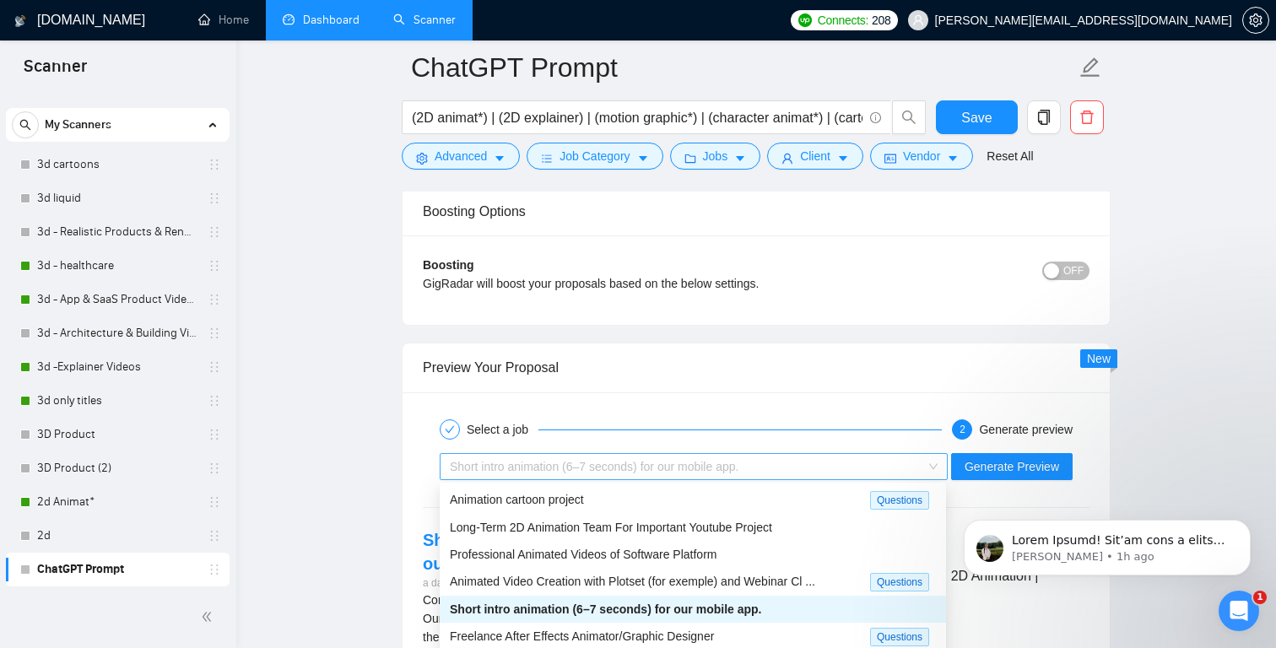
click at [915, 461] on div "Short intro animation (6–7 seconds) for our mobile app." at bounding box center [686, 466] width 473 height 25
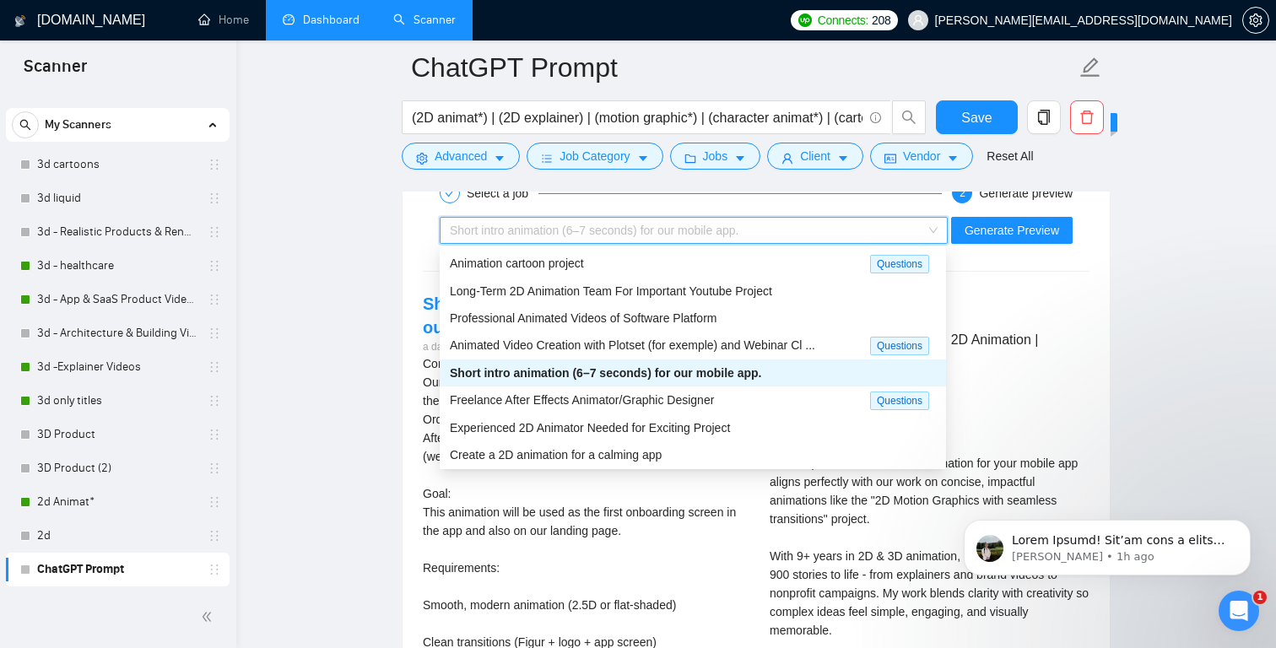
scroll to position [3431, 0]
click at [729, 452] on div "Create a 2D animation for a calming app" at bounding box center [693, 454] width 486 height 19
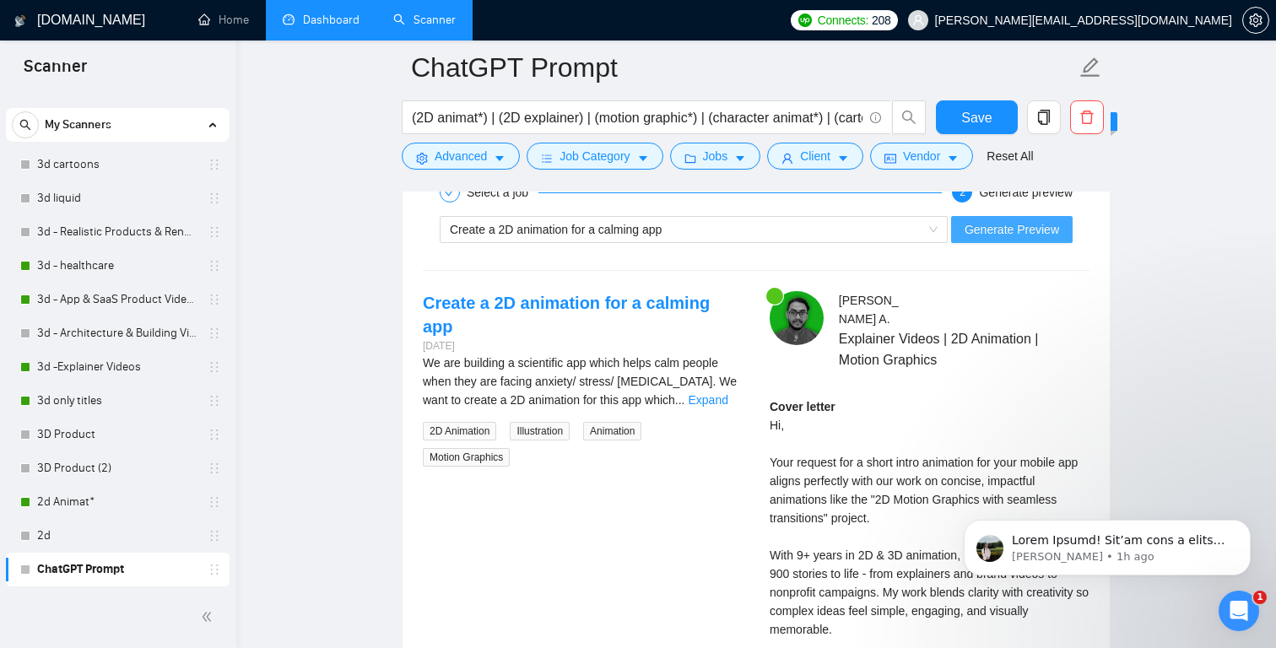
click at [1030, 227] on span "Generate Preview" at bounding box center [1012, 229] width 95 height 19
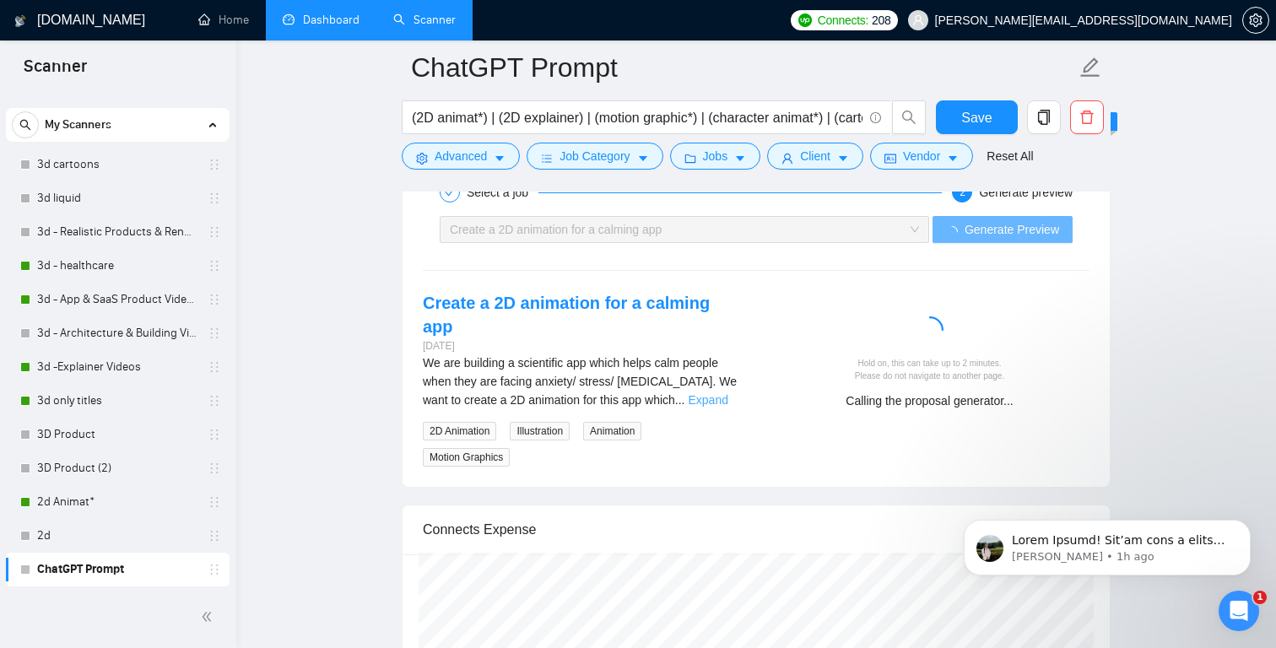
click at [723, 393] on link "Expand" at bounding box center [709, 400] width 40 height 14
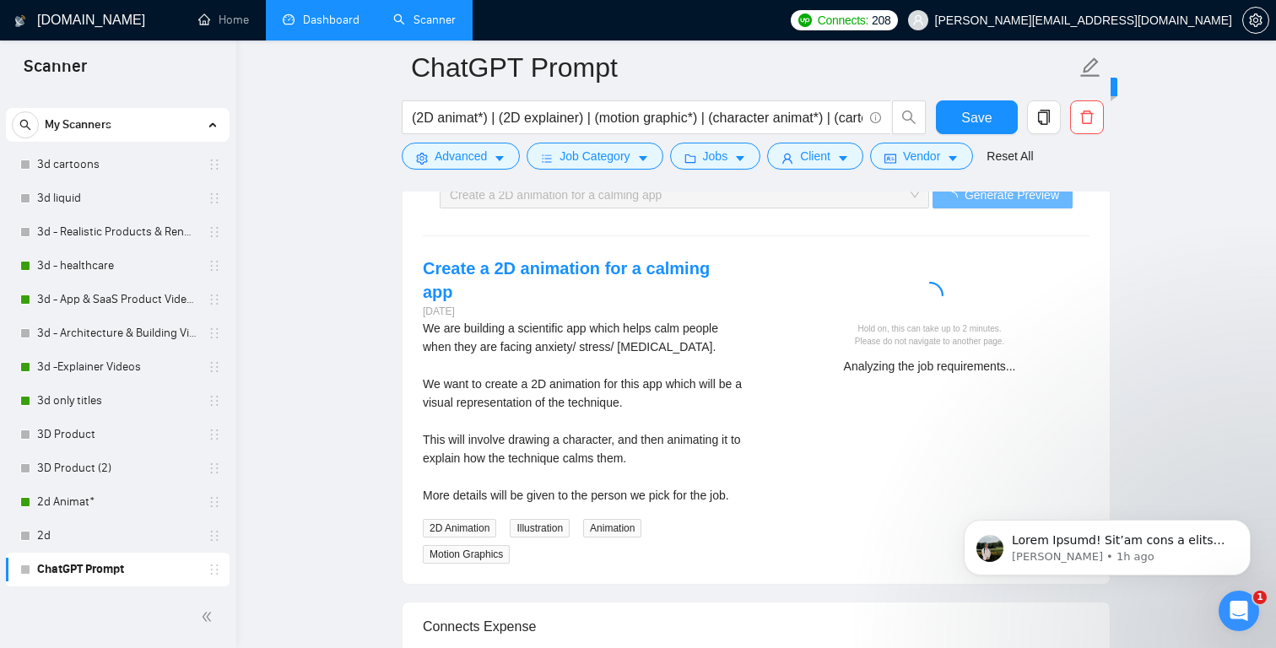
scroll to position [3495, 0]
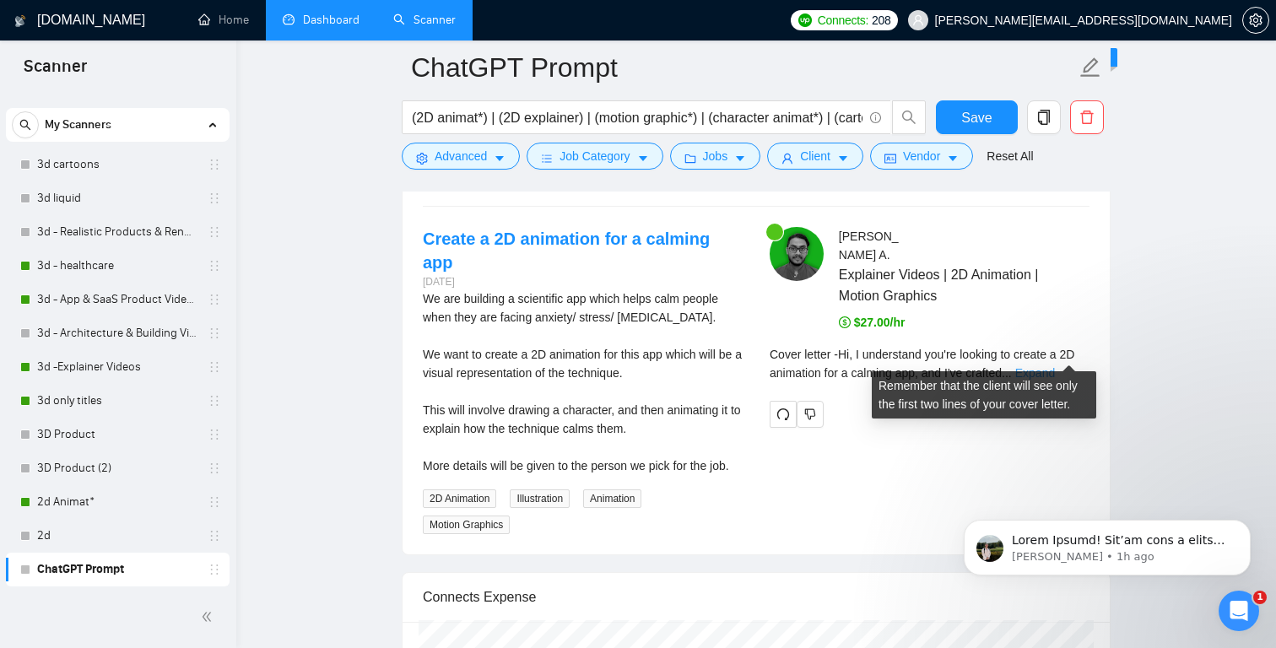
click at [1055, 366] on link "Expand" at bounding box center [1036, 373] width 40 height 14
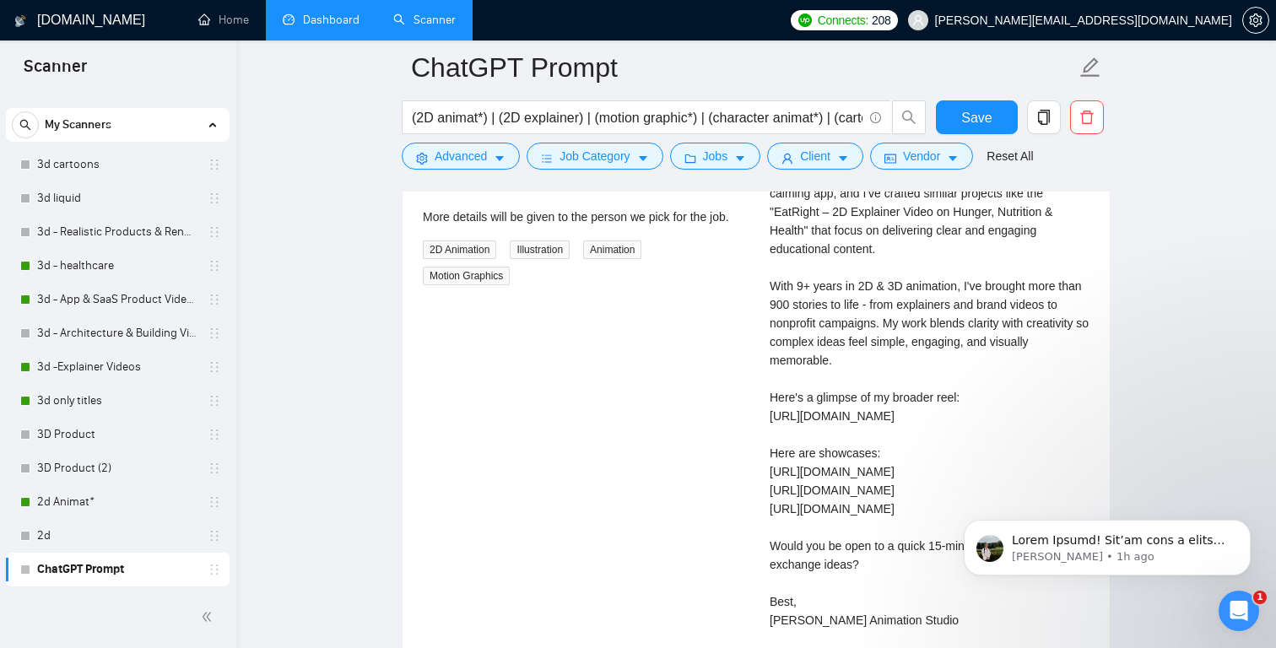
scroll to position [3750, 0]
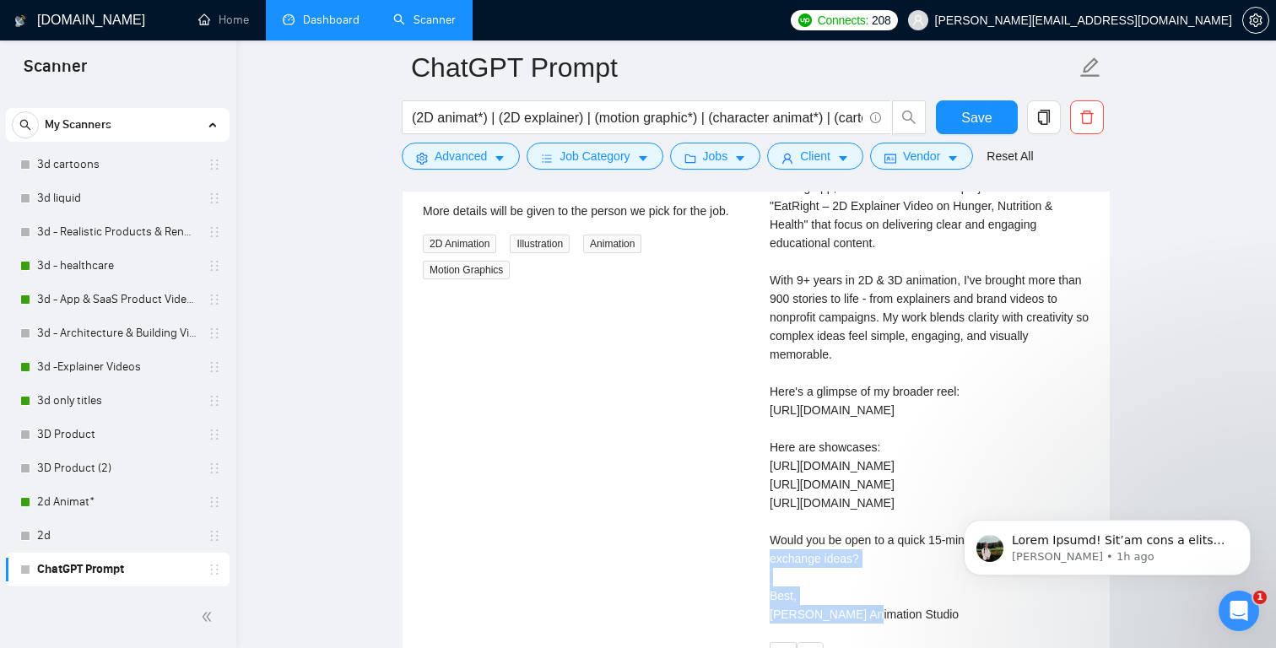
drag, startPoint x: 1072, startPoint y: 484, endPoint x: 753, endPoint y: 480, distance: 319.1
click at [753, 480] on div "Create a 2D animation for a calming app [DATE] We are building a scientific app…" at bounding box center [756, 320] width 694 height 697
copy div "[URL][DOMAIN_NAME]"
drag, startPoint x: 1016, startPoint y: 462, endPoint x: 772, endPoint y: 463, distance: 244.8
click at [772, 463] on div "Cover letter Hi, I understand you're looking to create a 2D animation for a cal…" at bounding box center [930, 364] width 320 height 520
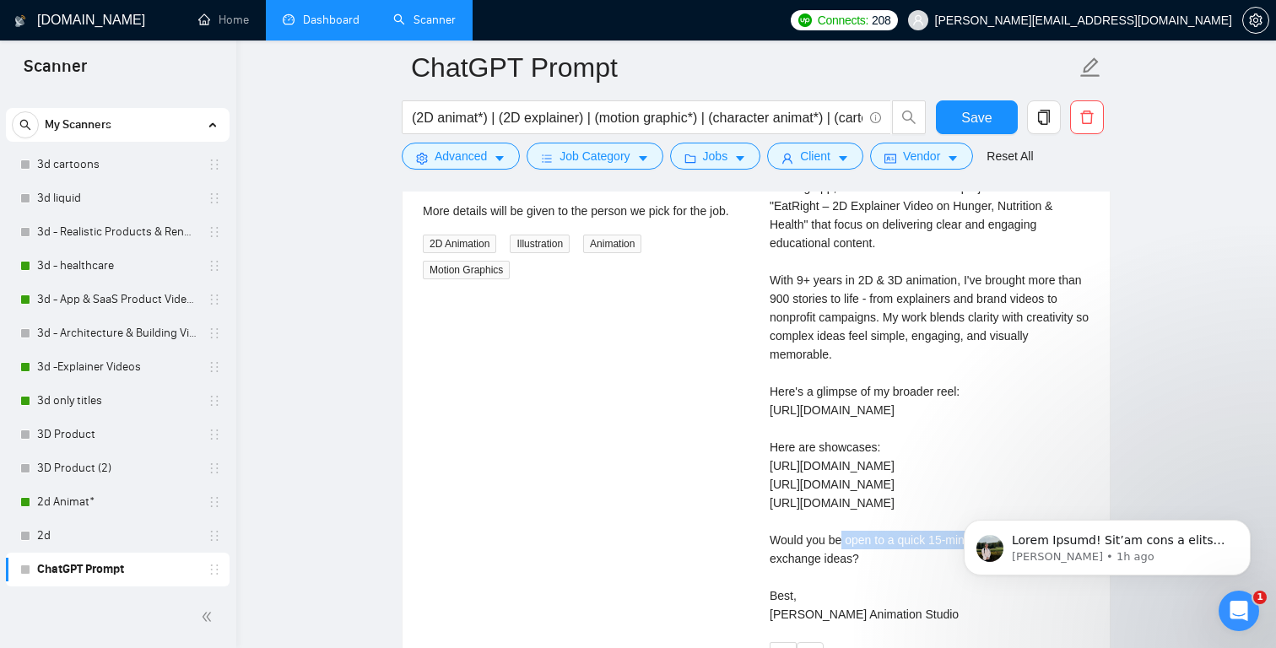
copy div "[URL][DOMAIN_NAME]"
drag, startPoint x: 1028, startPoint y: 445, endPoint x: 772, endPoint y: 448, distance: 255.8
click at [772, 448] on div "Cover letter Hi, I understand you're looking to create a 2D animation for a cal…" at bounding box center [930, 364] width 320 height 520
copy div "[URL][DOMAIN_NAME]"
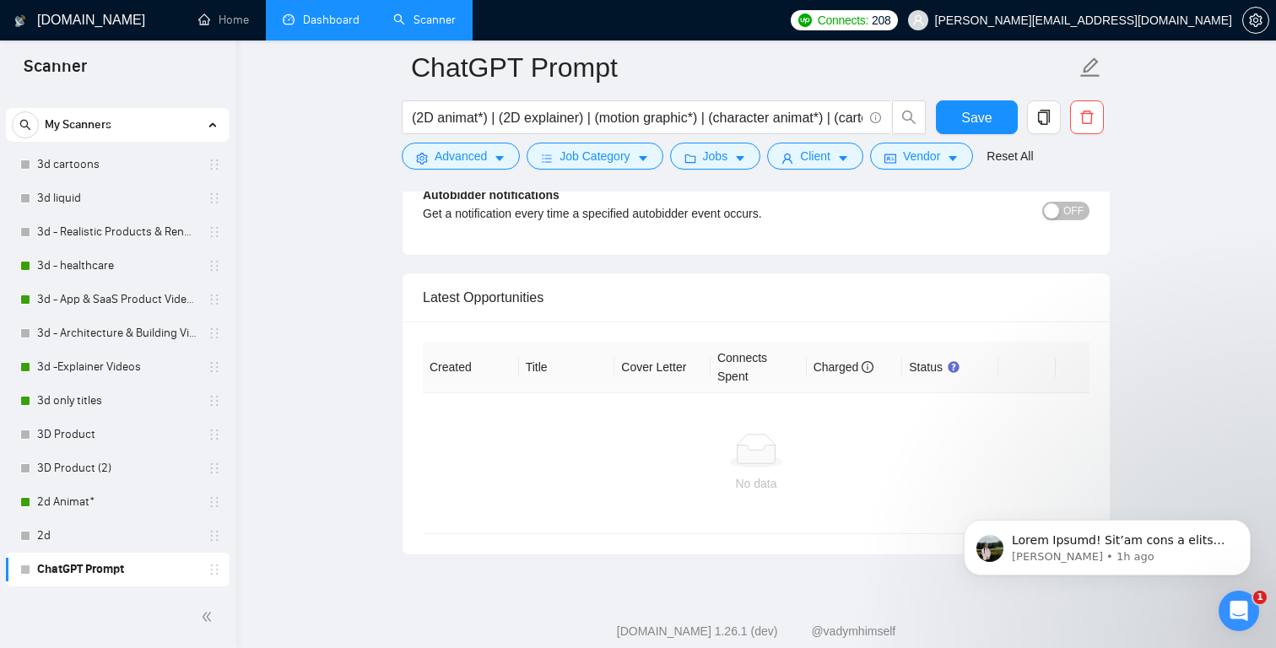
scroll to position [4864, 0]
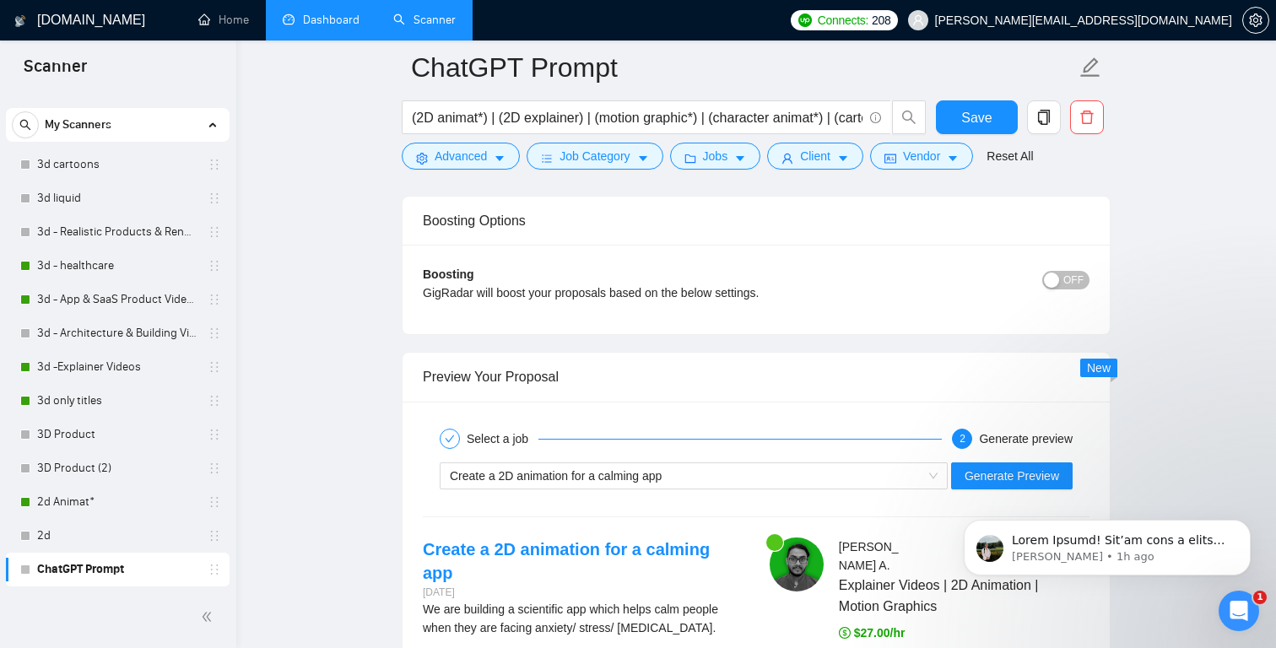
click at [354, 27] on link "Dashboard" at bounding box center [321, 20] width 77 height 14
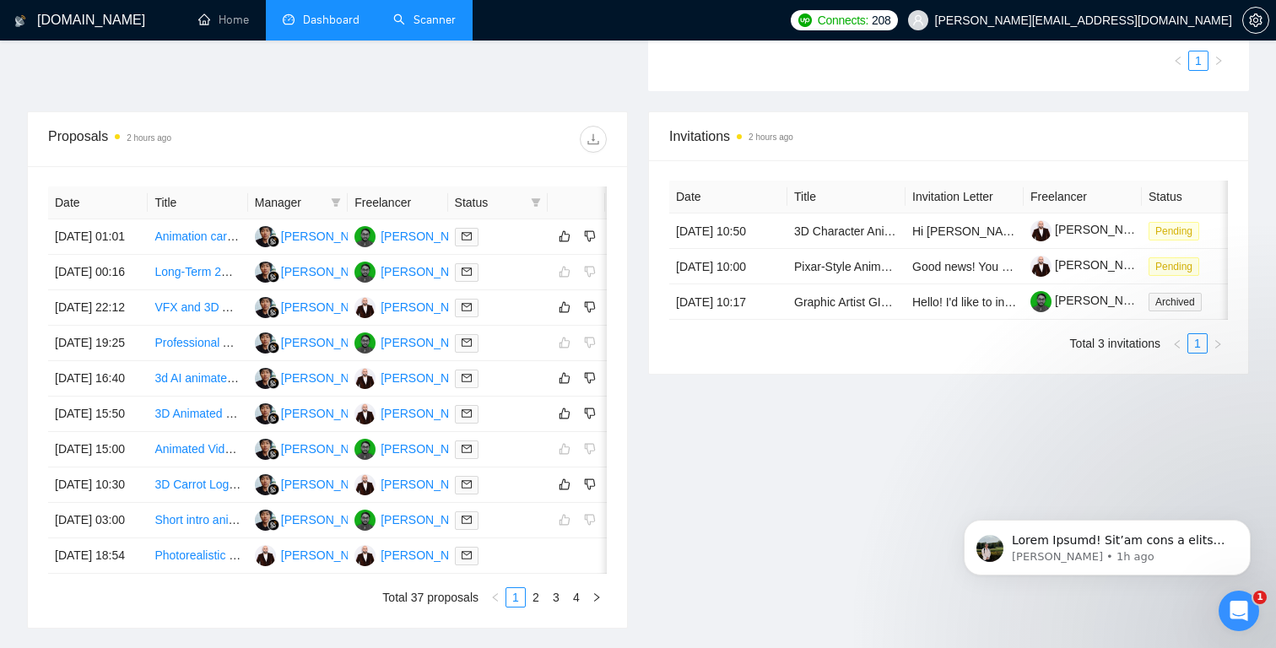
scroll to position [566, 0]
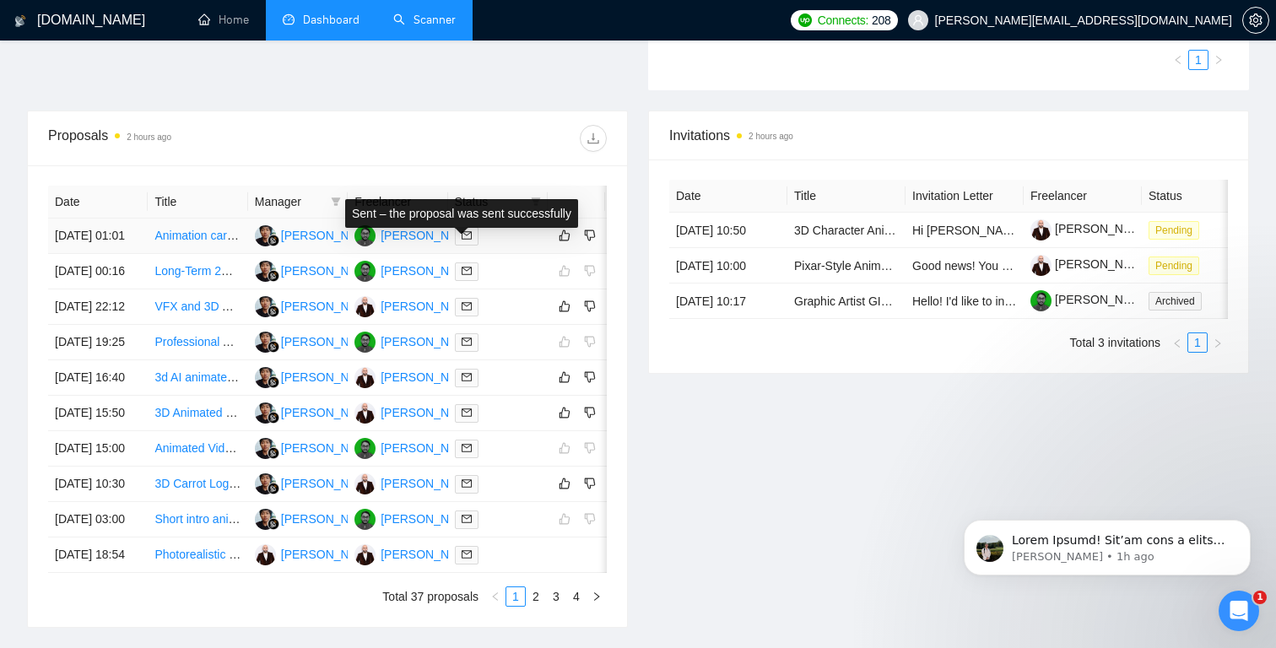
click at [475, 246] on span at bounding box center [467, 236] width 24 height 19
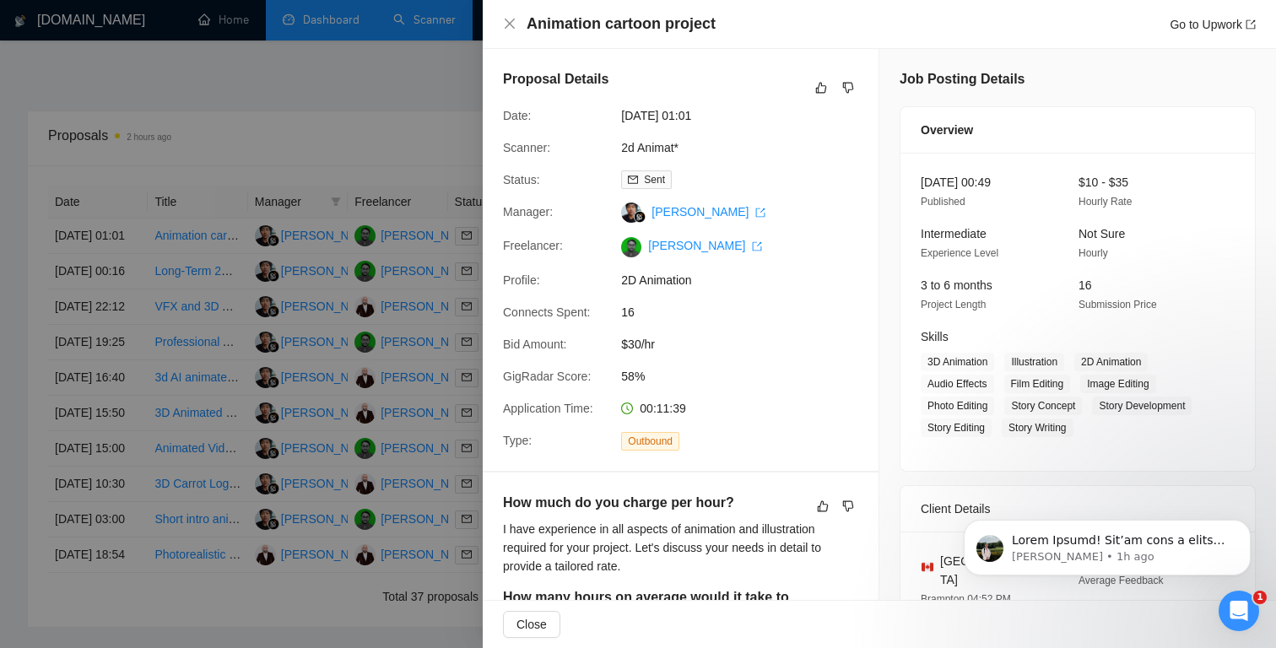
click at [437, 88] on div at bounding box center [638, 324] width 1276 height 648
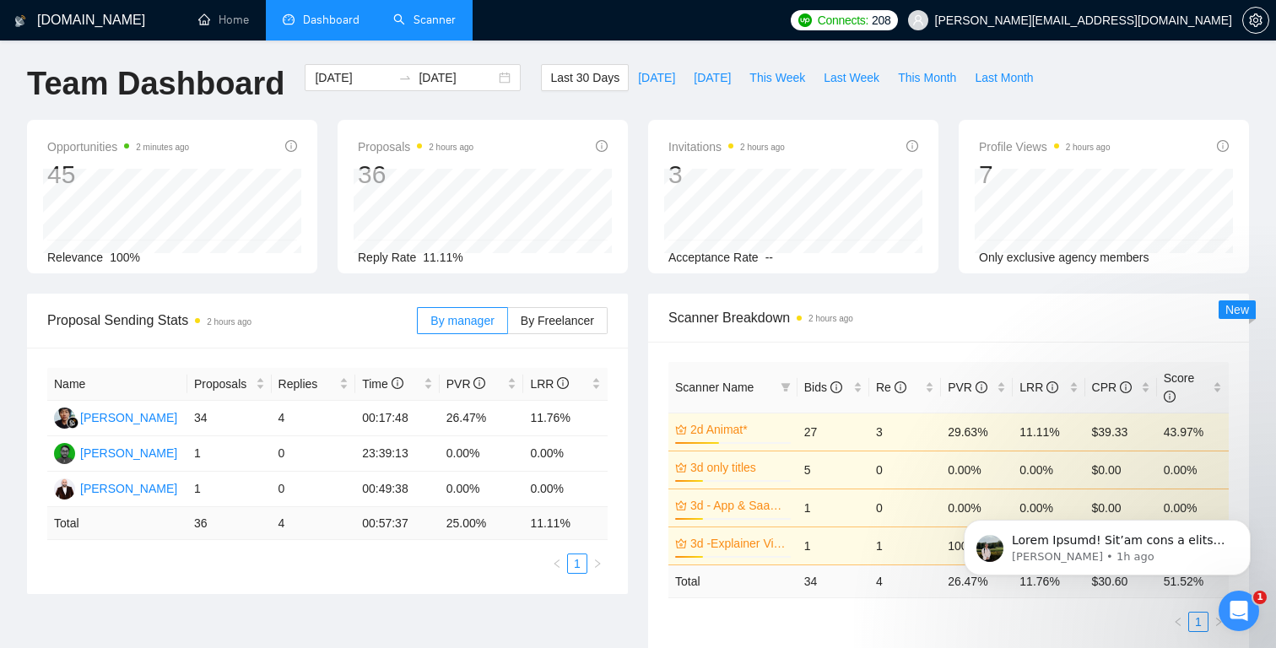
scroll to position [0, 0]
